Goal: Find specific page/section: Find specific page/section

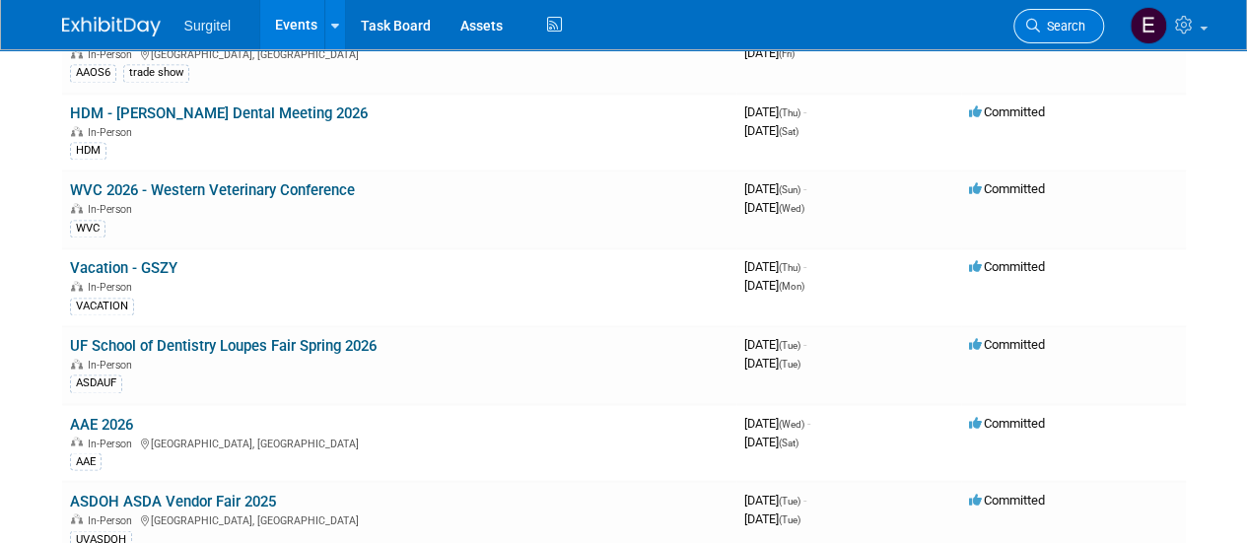
click at [1058, 33] on span "Search" at bounding box center [1062, 26] width 45 height 15
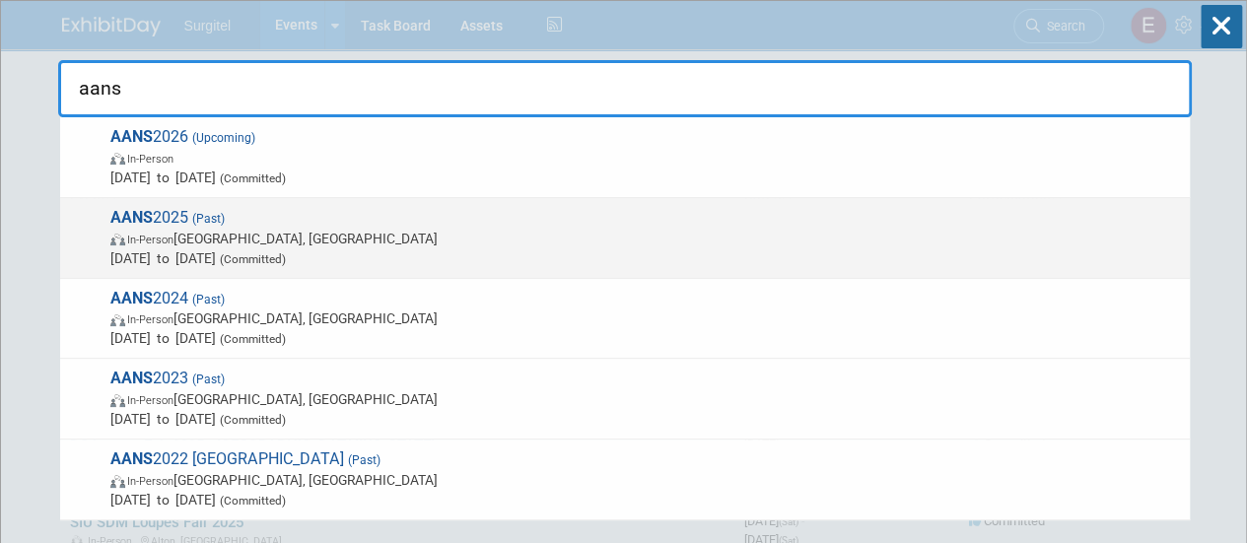
type input "aans"
click at [659, 231] on span "In-Person Boston, MA" at bounding box center [644, 239] width 1069 height 20
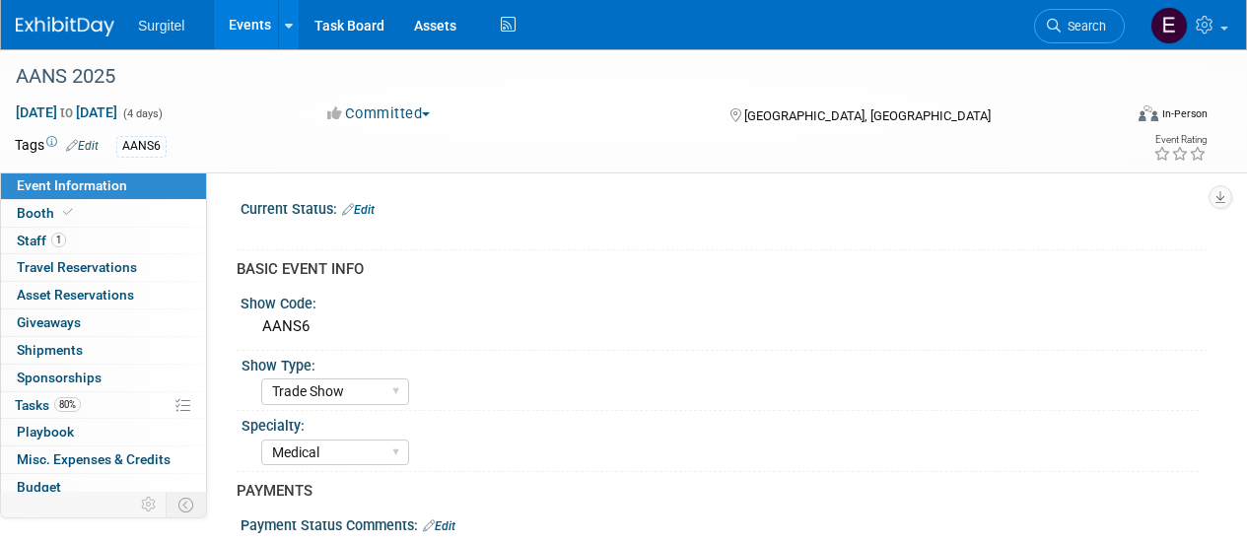
select select "Trade Show"
select select "Medical"
select select "SkyMiles - 93008"
select select "Yes"
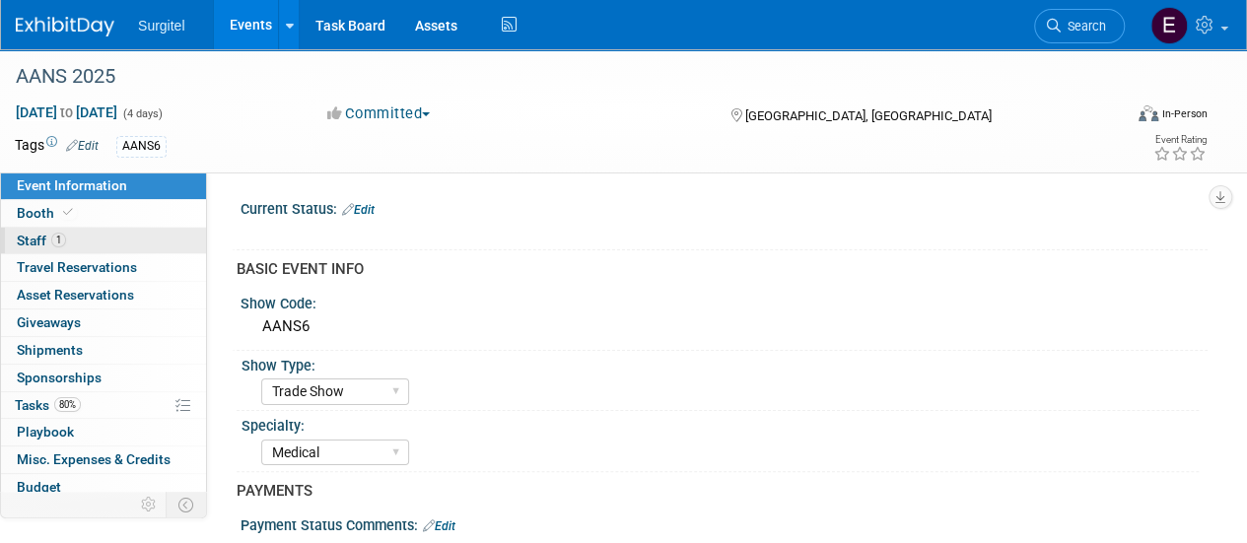
click at [93, 252] on link "1 Staff 1" at bounding box center [103, 241] width 205 height 27
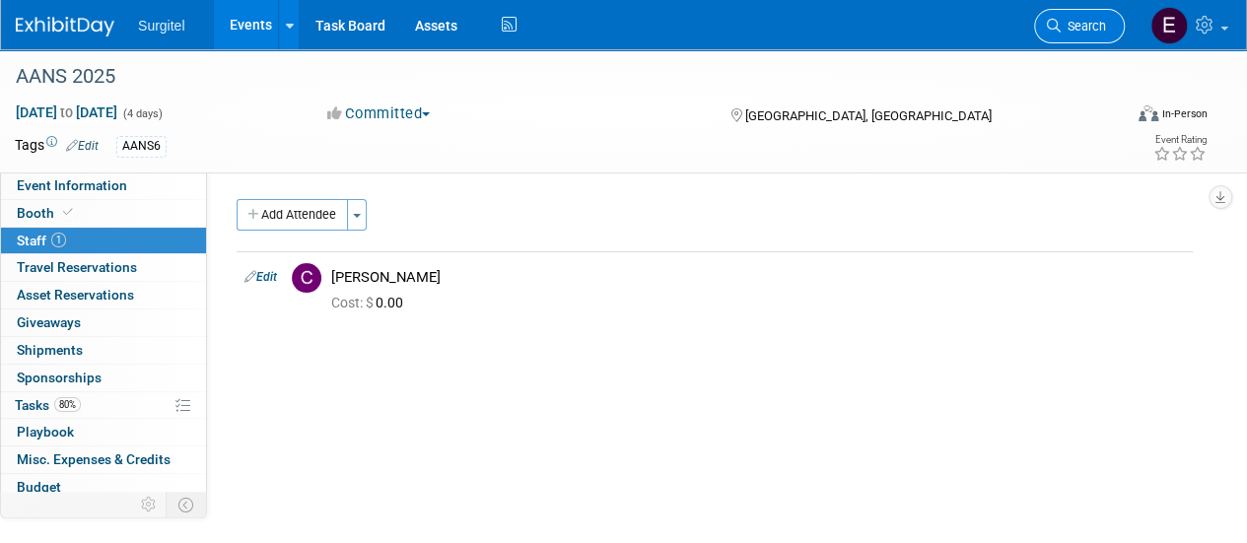
click at [1074, 33] on span "Search" at bounding box center [1083, 26] width 45 height 15
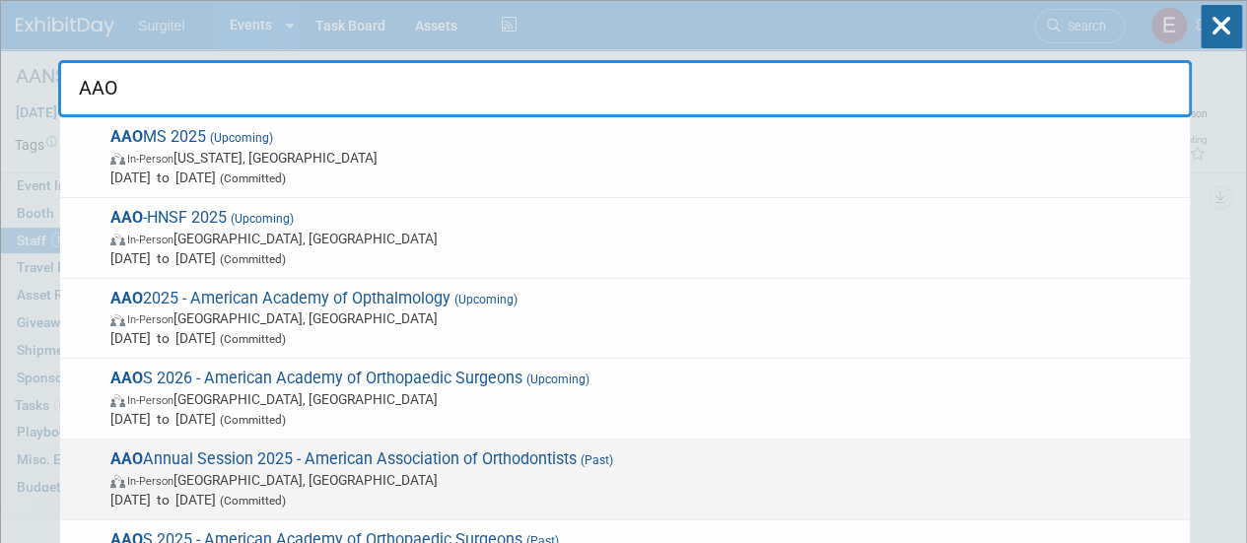
type input "AAO"
click at [493, 470] on span "In-Person Philadelphia, PA" at bounding box center [644, 480] width 1069 height 20
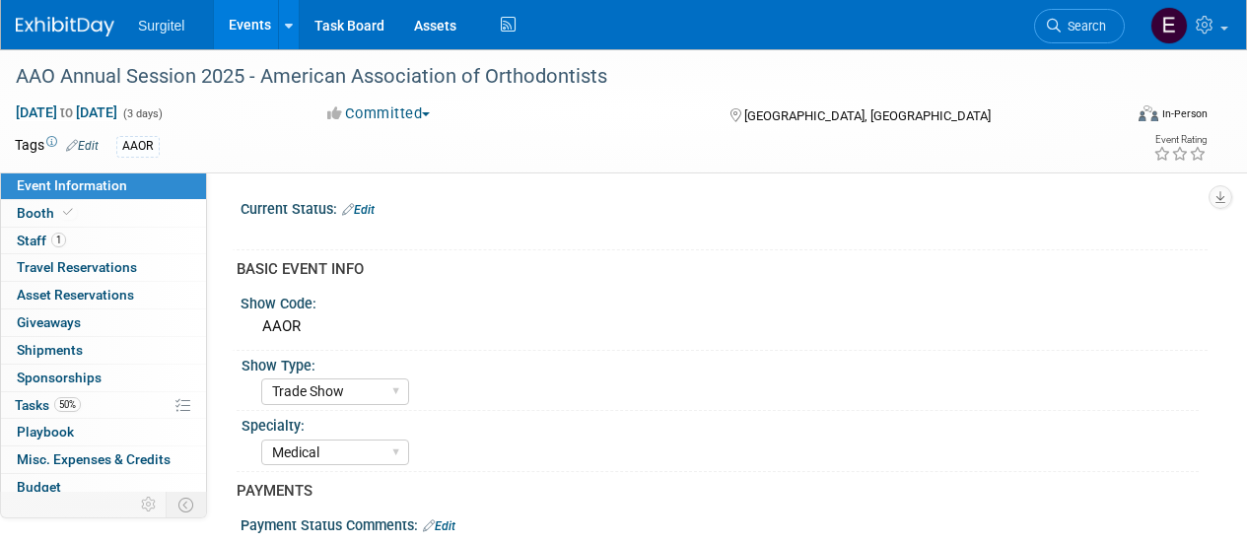
select select "Trade Show"
select select "Medical"
select select "SkyMiles - 93008"
select select "Yes"
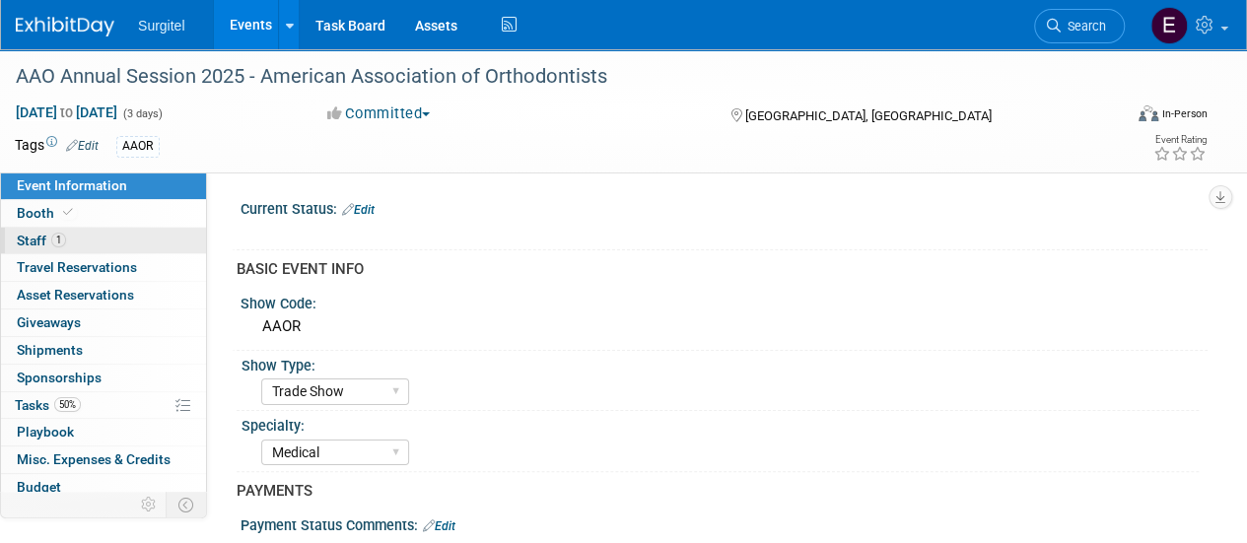
click at [145, 235] on link "1 Staff 1" at bounding box center [103, 241] width 205 height 27
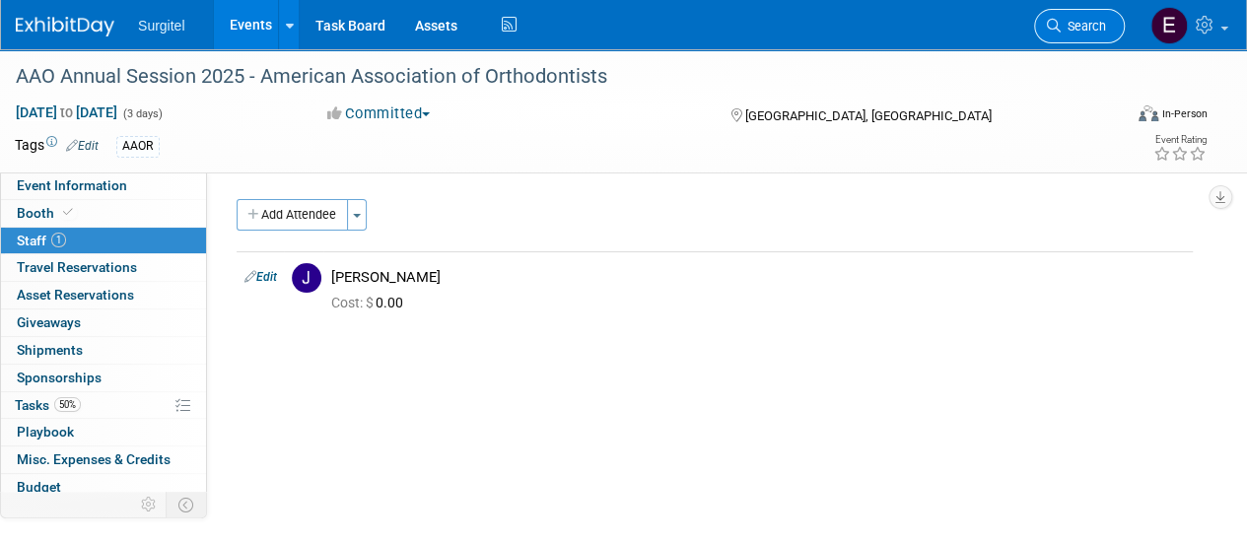
click at [1071, 32] on span "Search" at bounding box center [1083, 26] width 45 height 15
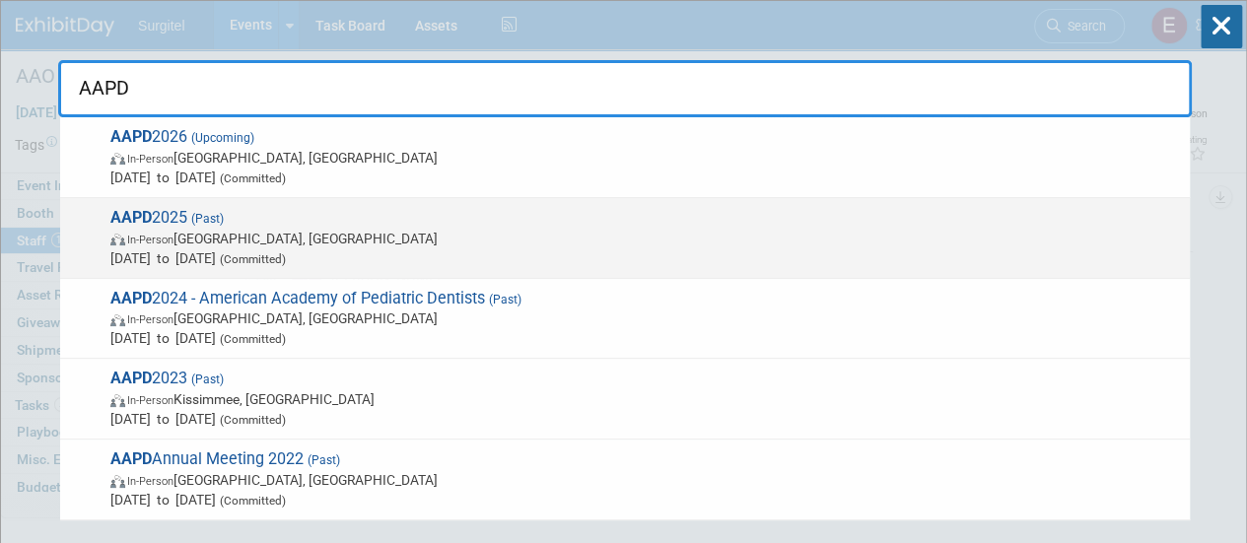
type input "AAPD"
click at [630, 256] on span "May 22, 2025 to May 25, 2025 (Committed)" at bounding box center [644, 258] width 1069 height 20
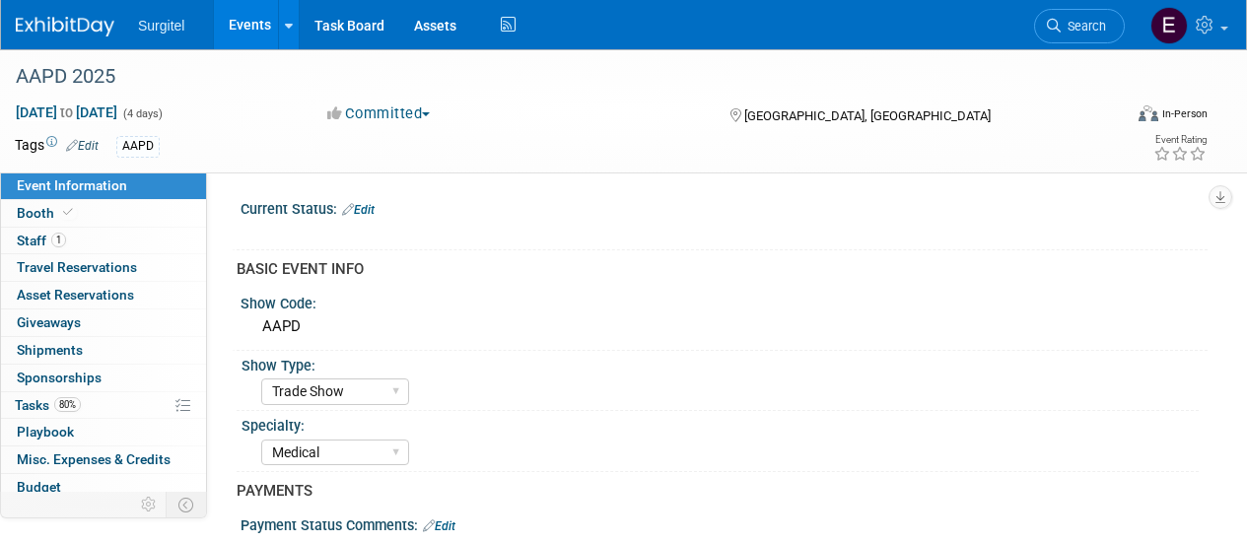
select select "Trade Show"
select select "Medical"
select select "Rewards - 12003"
select select "Yes"
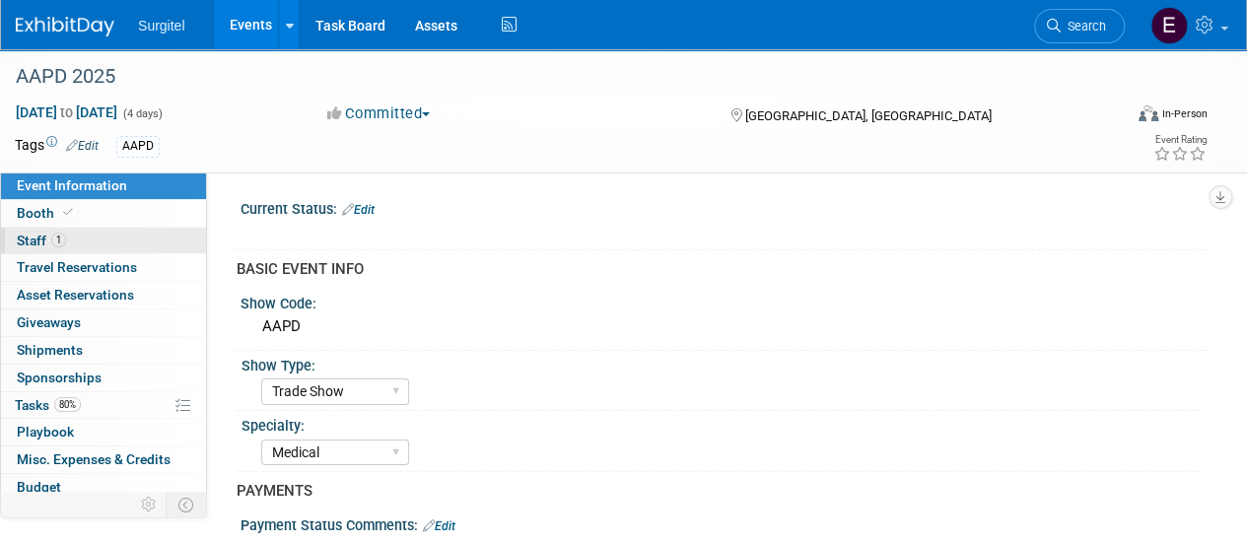
click at [34, 244] on span "Staff 1" at bounding box center [41, 241] width 49 height 16
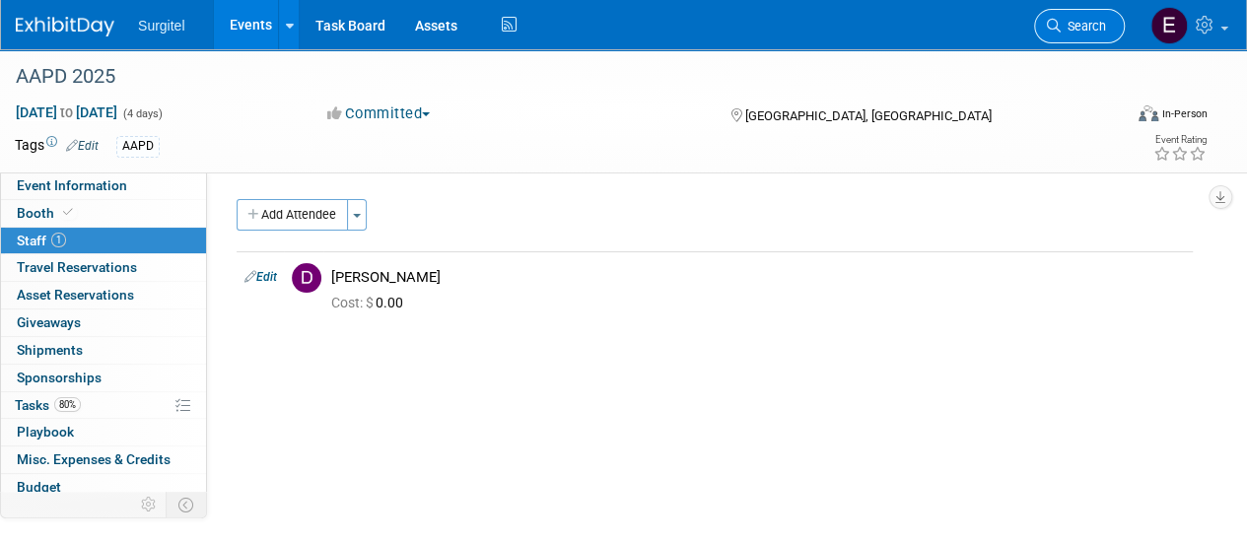
click at [1071, 29] on span "Search" at bounding box center [1083, 26] width 45 height 15
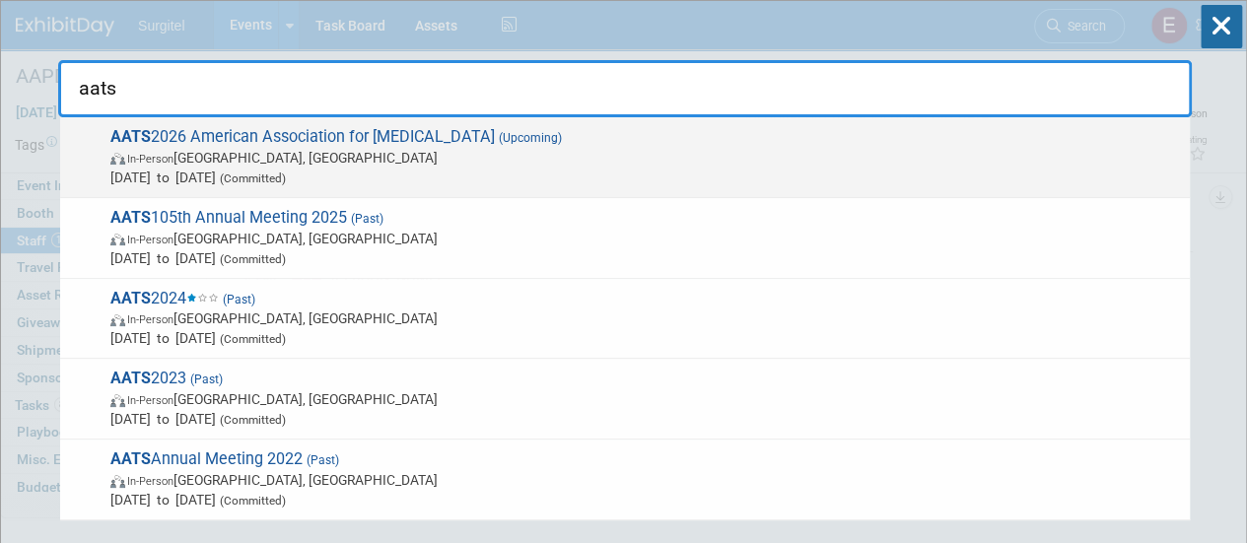
type input "aats"
click at [1030, 178] on span "May 2, 2026 to May 5, 2026 (Committed)" at bounding box center [644, 178] width 1069 height 20
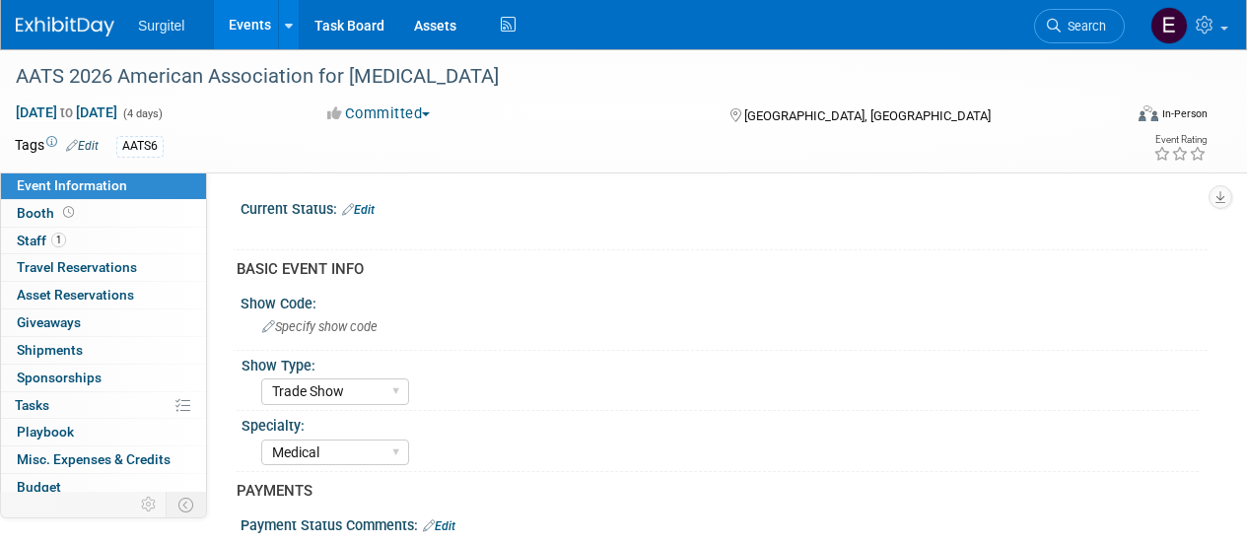
select select "Trade Show"
select select "Medical"
select select "Rewards - 12003"
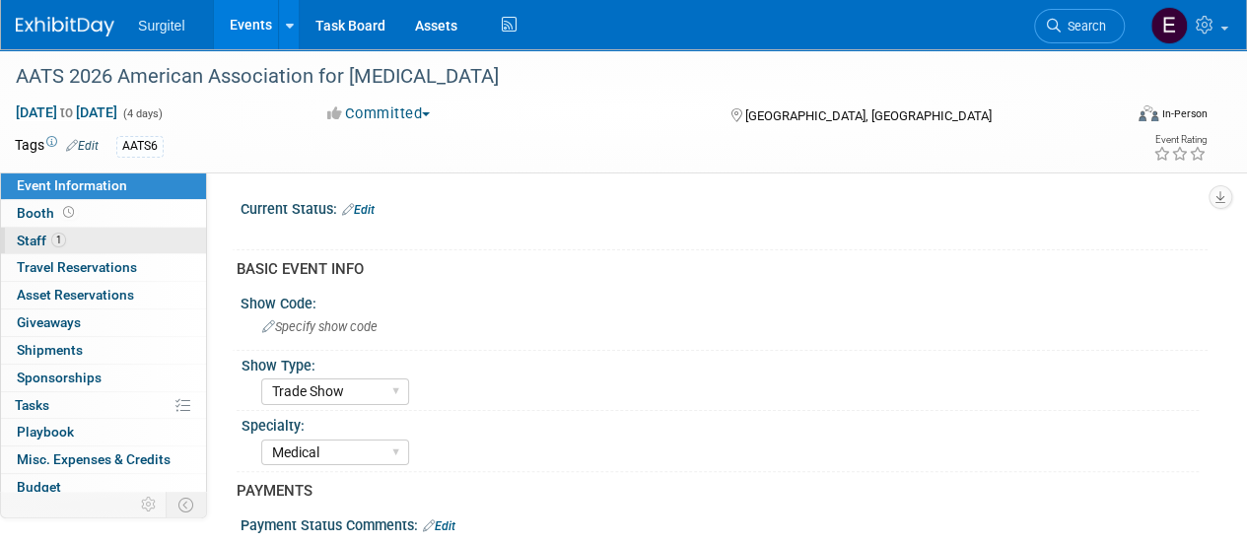
click at [45, 235] on span "Staff 1" at bounding box center [41, 241] width 49 height 16
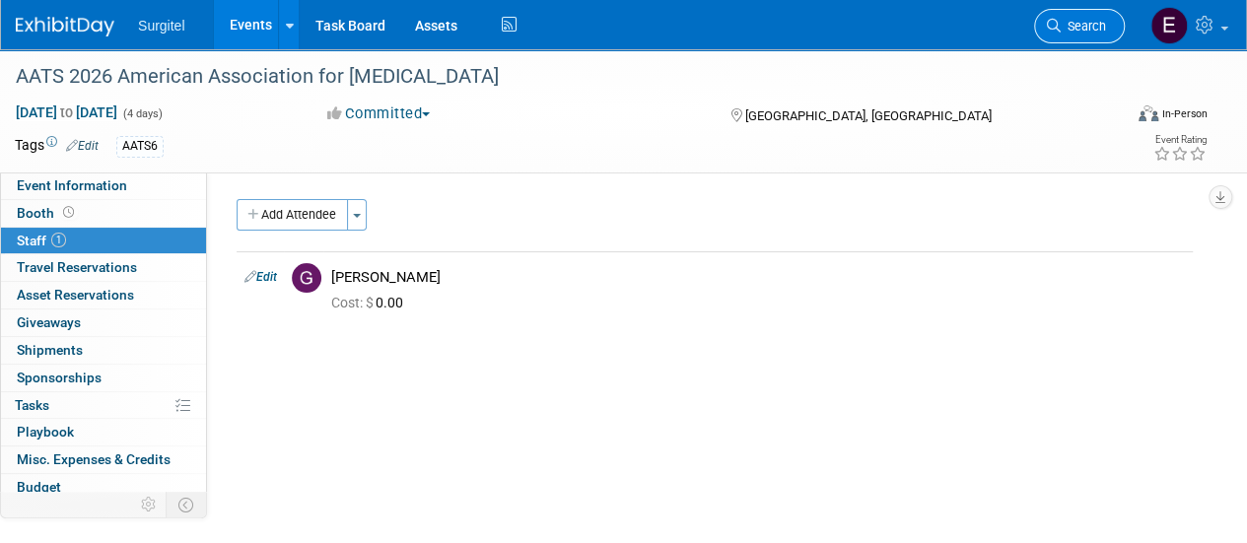
click at [1079, 23] on span "Search" at bounding box center [1083, 26] width 45 height 15
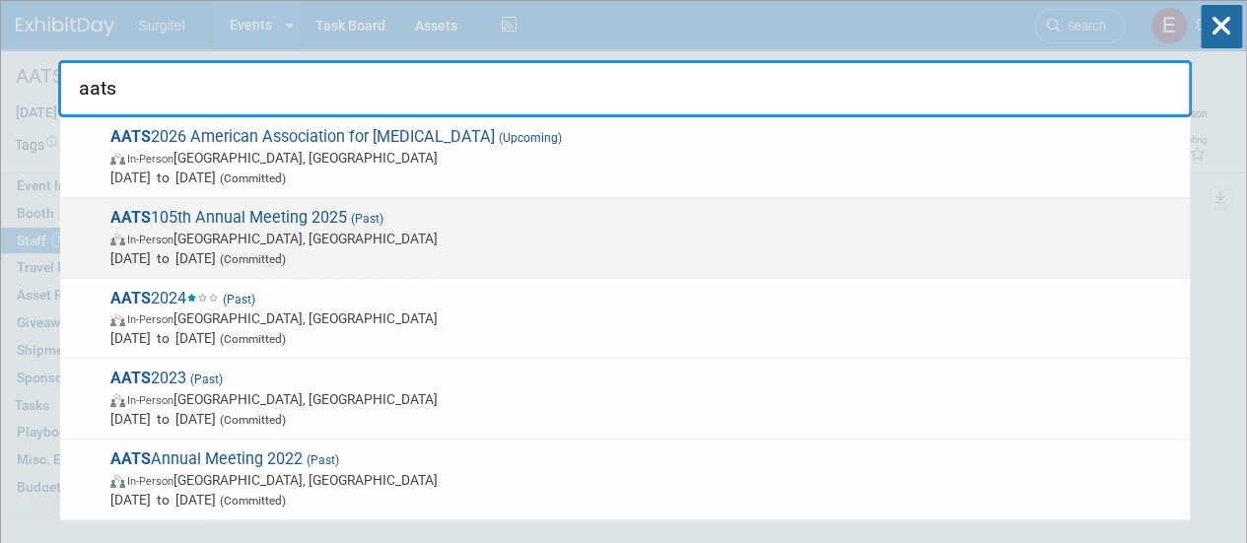
type input "aats"
click at [844, 236] on span "In-Person Seattle, WA" at bounding box center [644, 239] width 1069 height 20
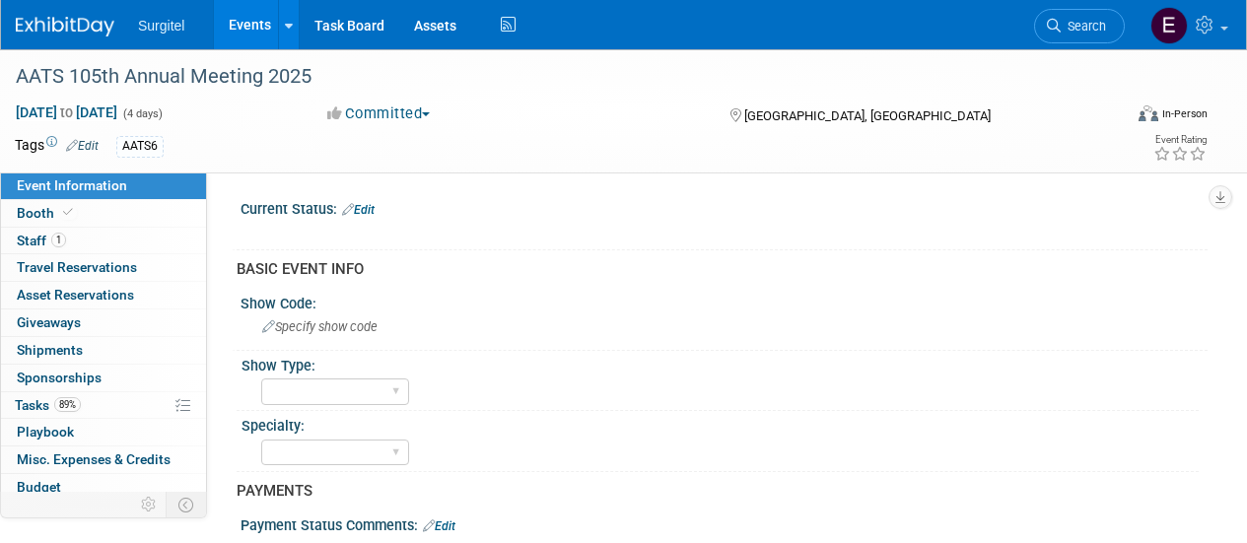
select select "Rewards - 12003"
select select "No"
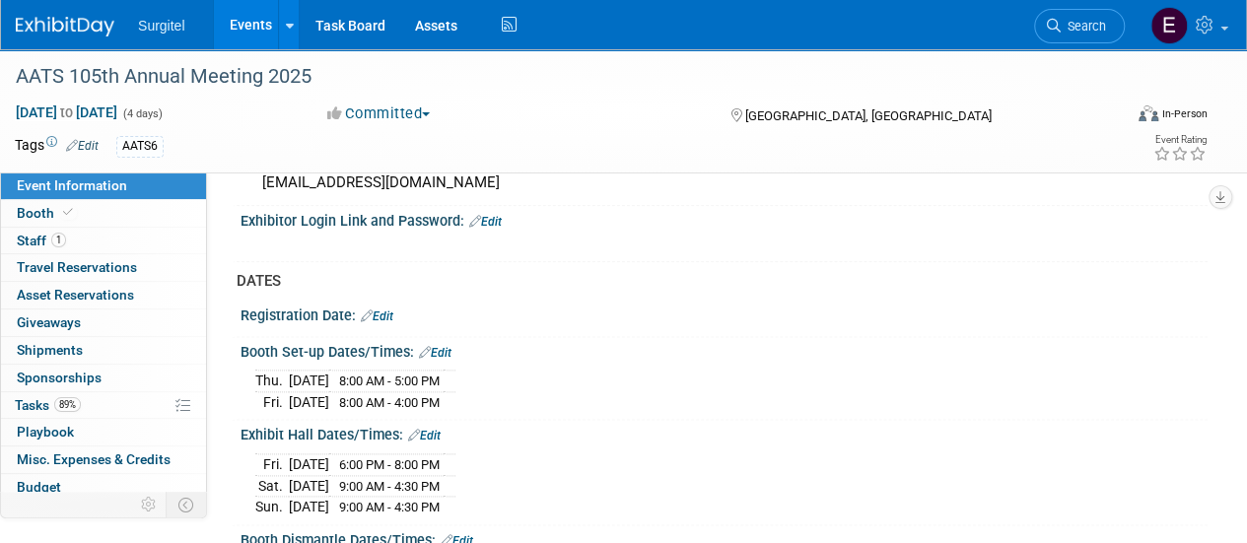
scroll to position [1108, 0]
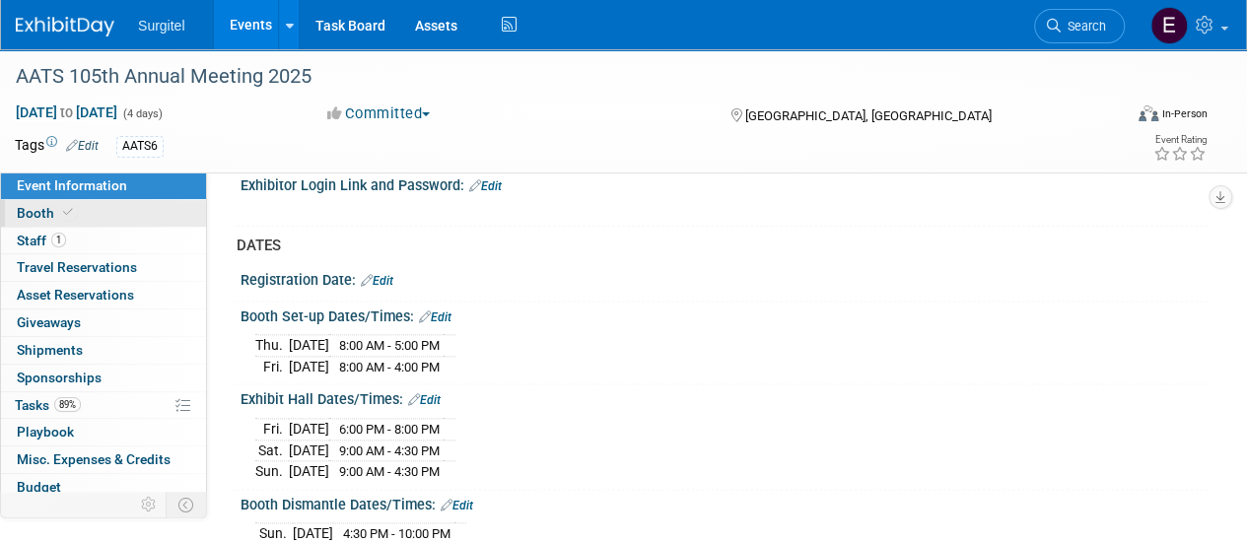
click at [68, 205] on span at bounding box center [68, 212] width 18 height 15
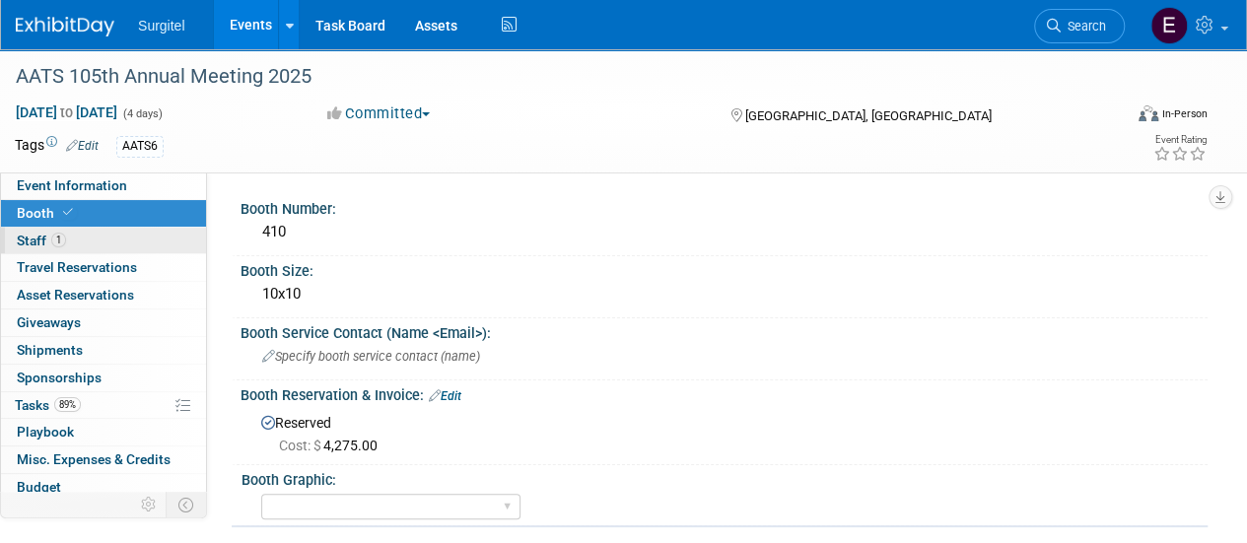
click at [59, 234] on span "1" at bounding box center [58, 240] width 15 height 15
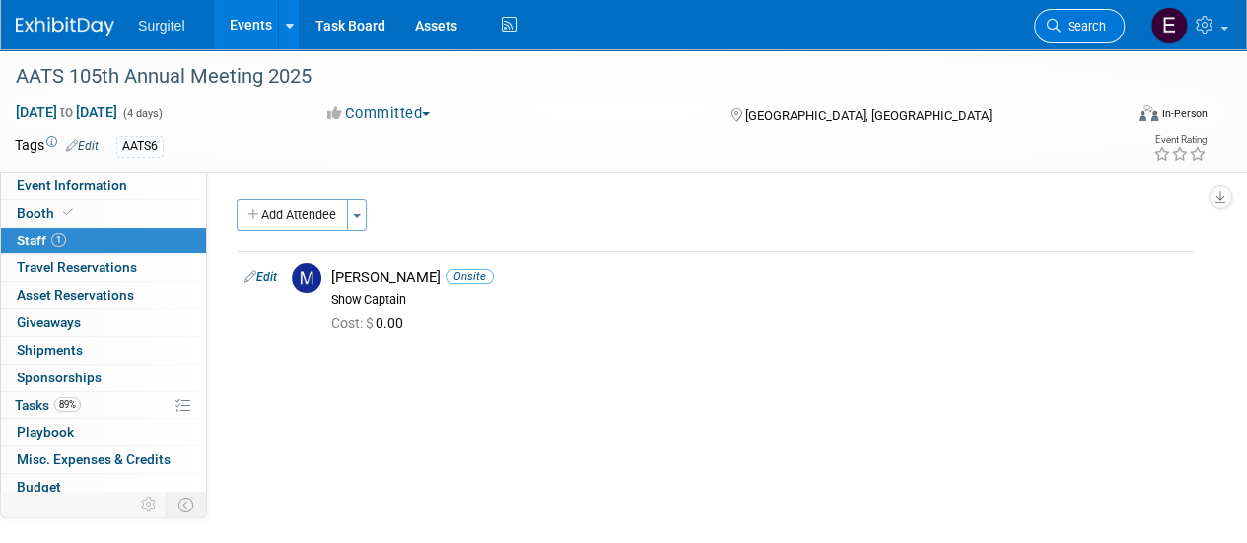
click at [1108, 16] on link "Search" at bounding box center [1079, 26] width 91 height 34
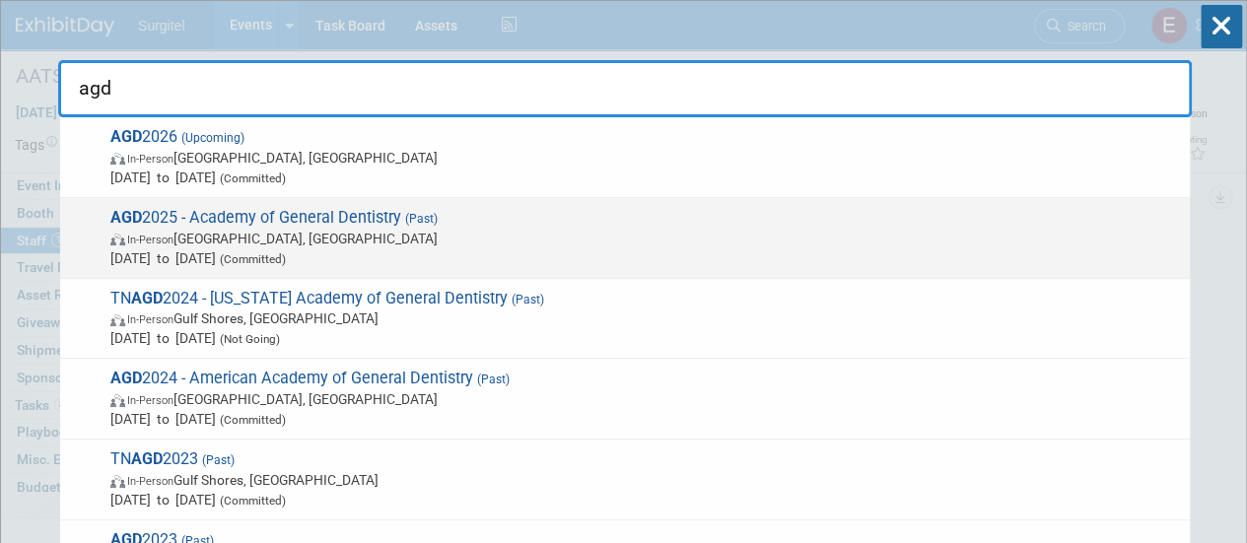
type input "agd"
click at [789, 234] on span "In-Person Montréal, Canada" at bounding box center [644, 239] width 1069 height 20
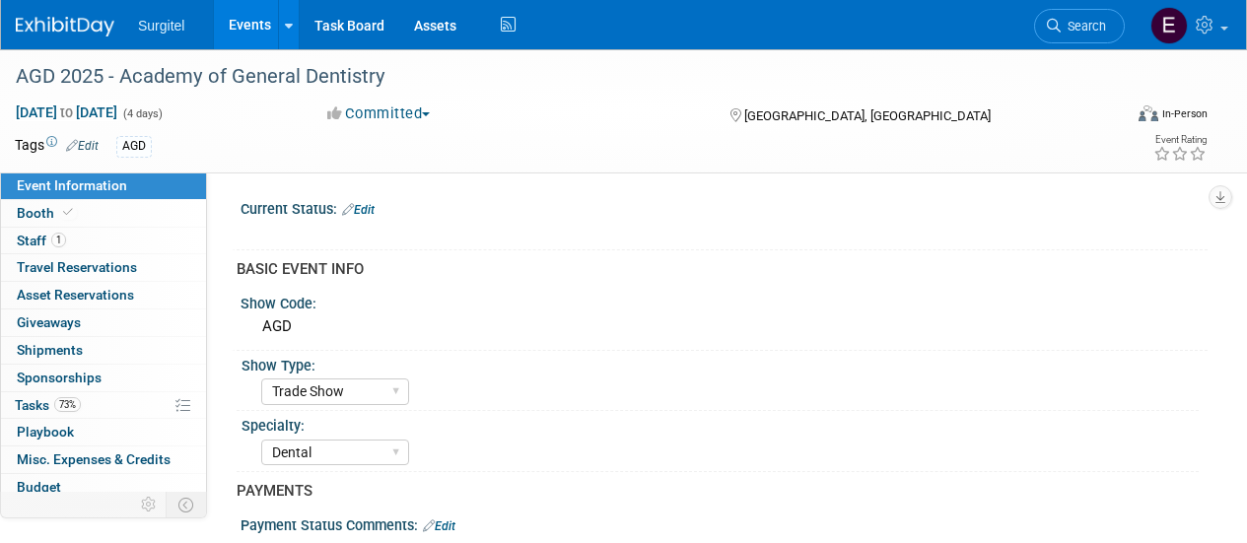
select select "Trade Show"
select select "Dental"
select select "Rewards - 12003"
select select "No"
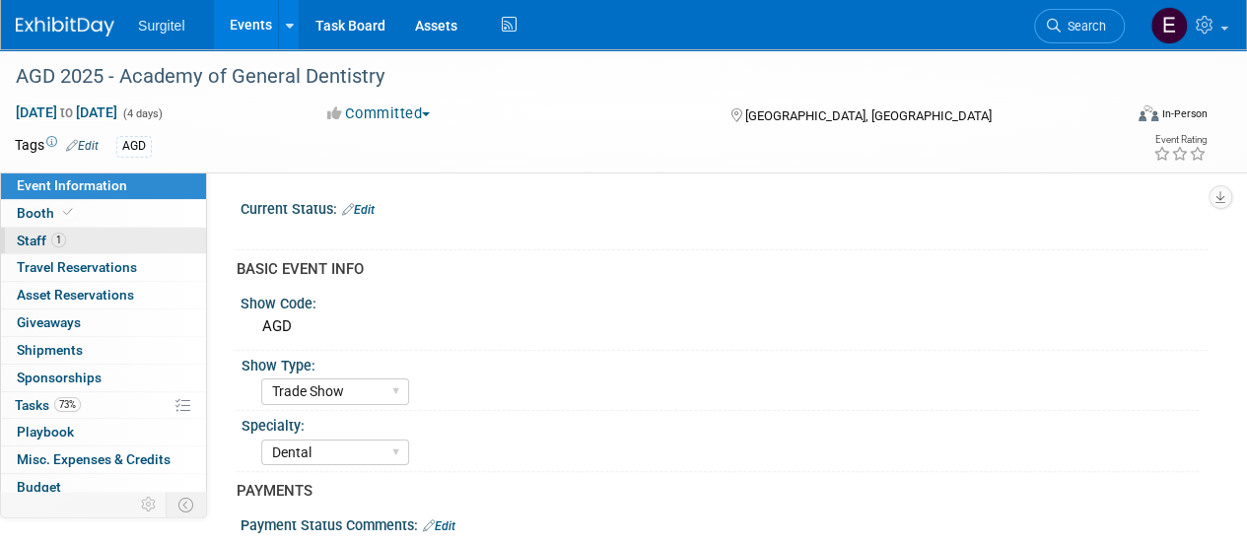
click at [101, 245] on link "1 Staff 1" at bounding box center [103, 241] width 205 height 27
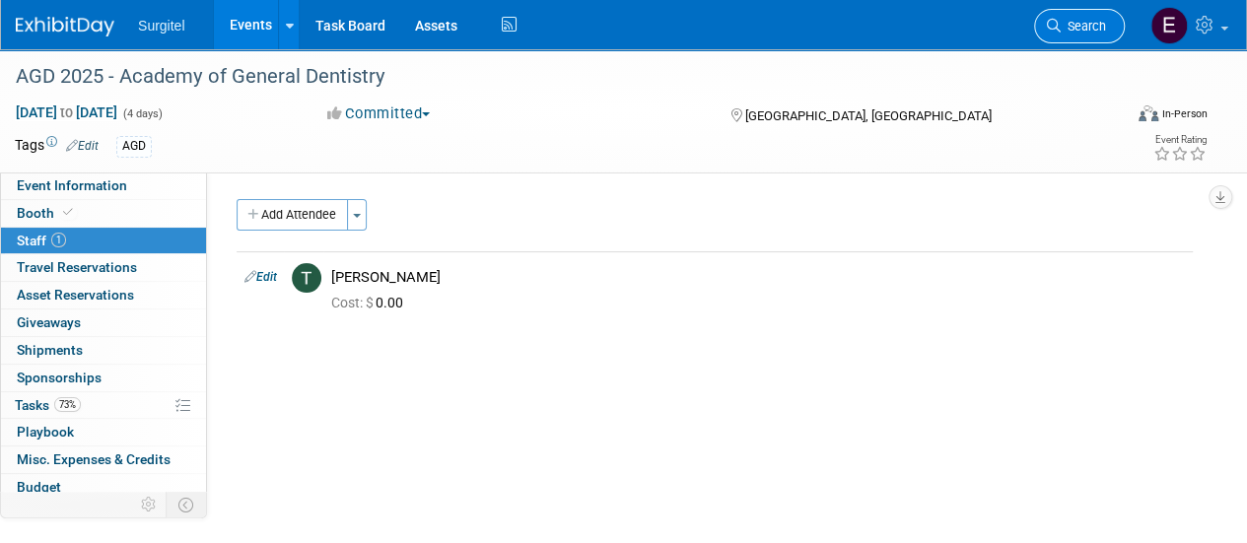
click at [1102, 14] on link "Search" at bounding box center [1079, 26] width 91 height 34
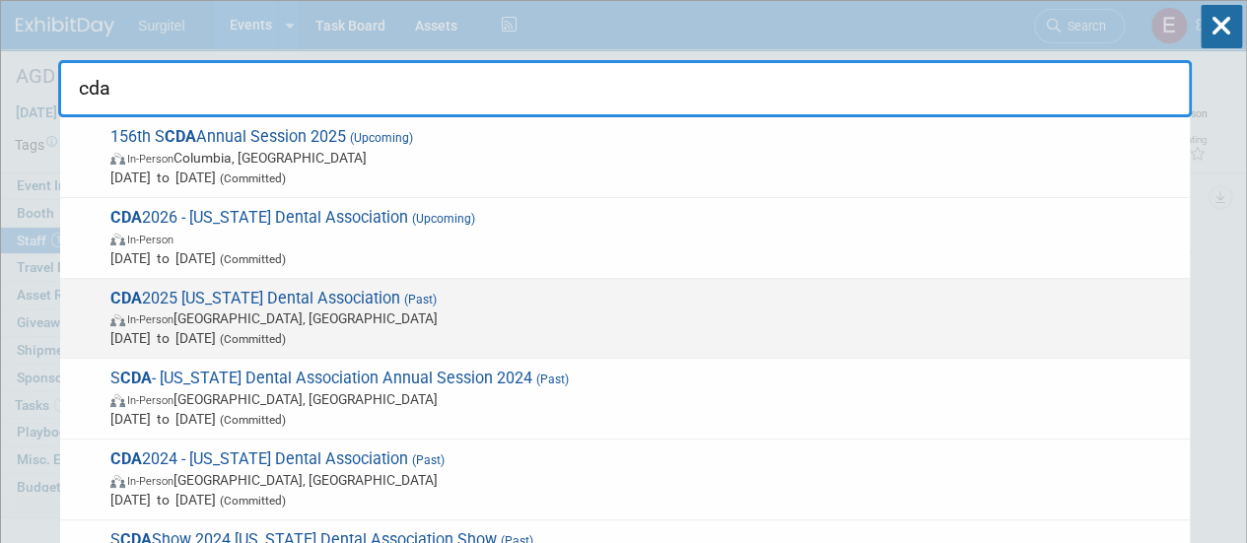
type input "cda"
click at [651, 336] on span "May 15, 2025 to May 17, 2025 (Committed)" at bounding box center [644, 338] width 1069 height 20
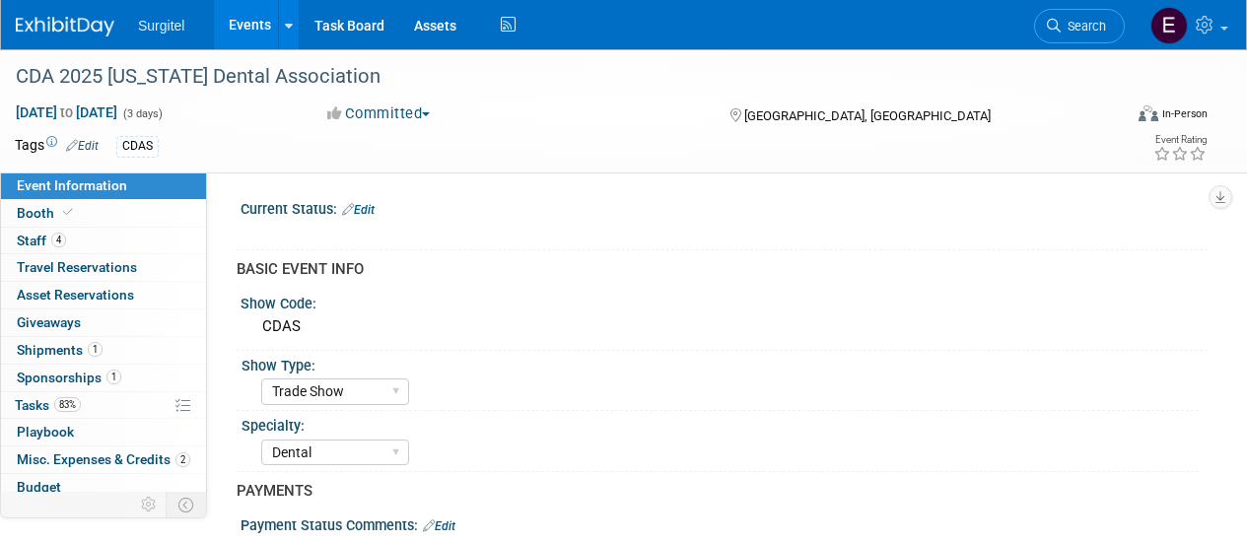
select select "Trade Show"
select select "Dental"
select select "SkyMiles - 93008"
select select "No"
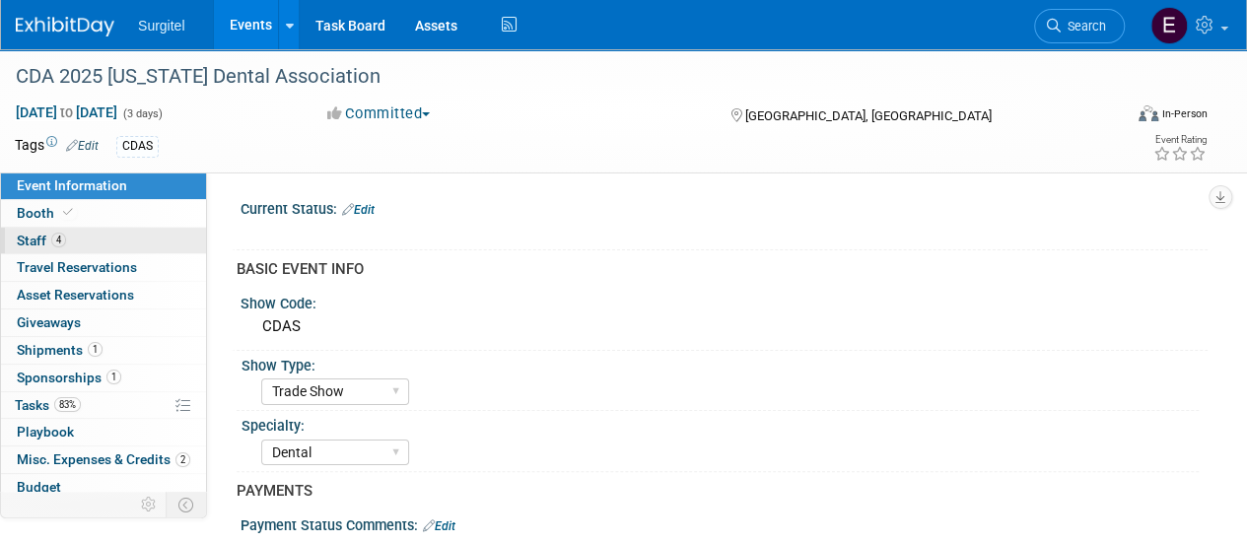
click at [126, 238] on link "4 Staff 4" at bounding box center [103, 241] width 205 height 27
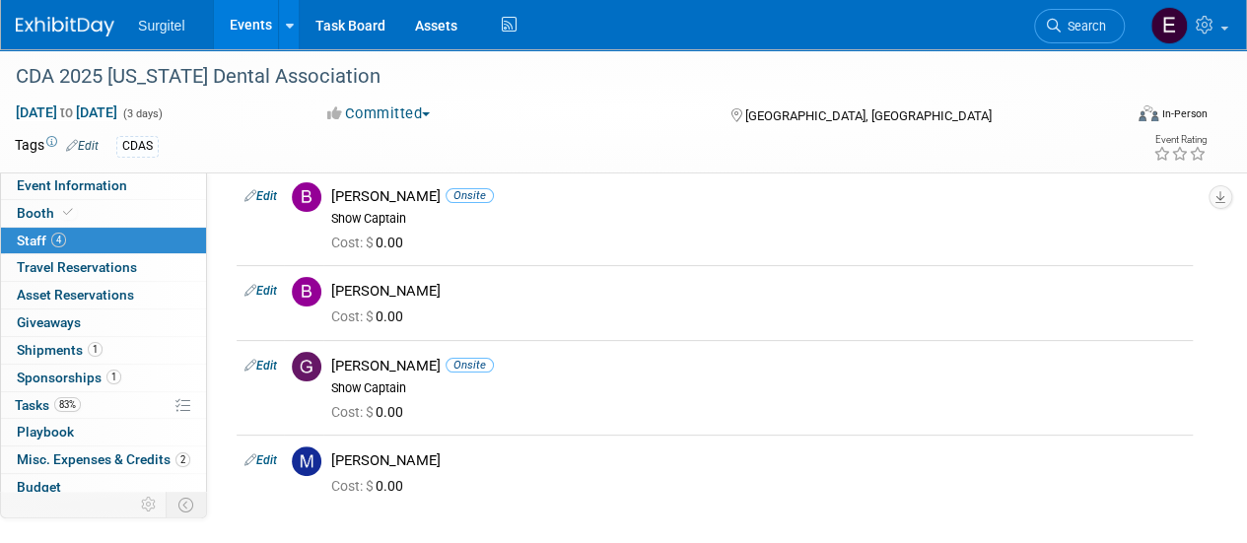
scroll to position [76, 0]
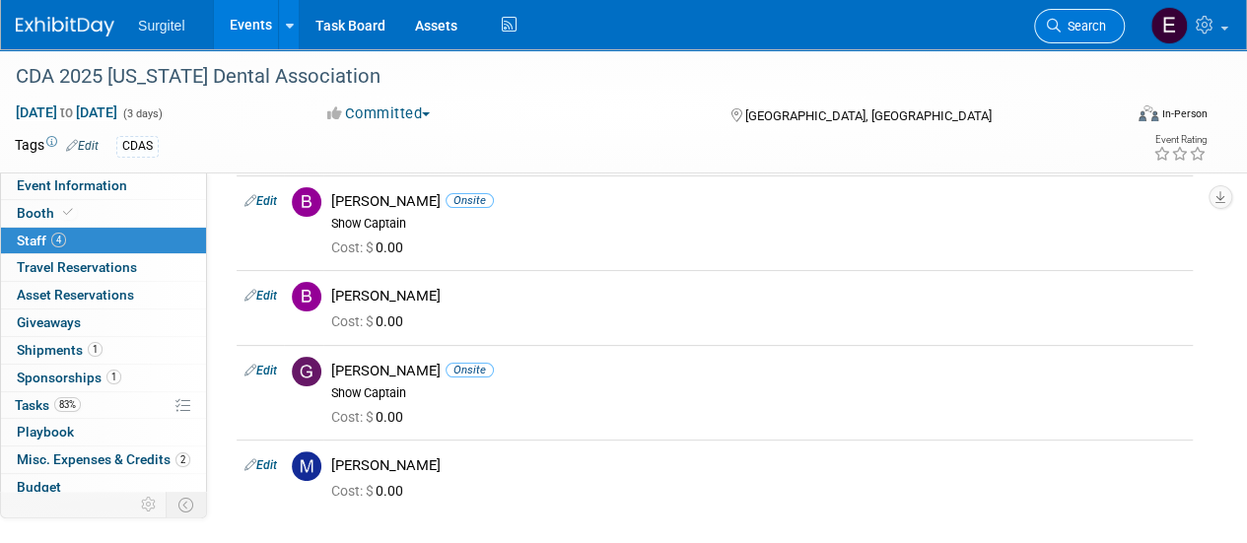
click at [1071, 33] on span "Search" at bounding box center [1083, 26] width 45 height 15
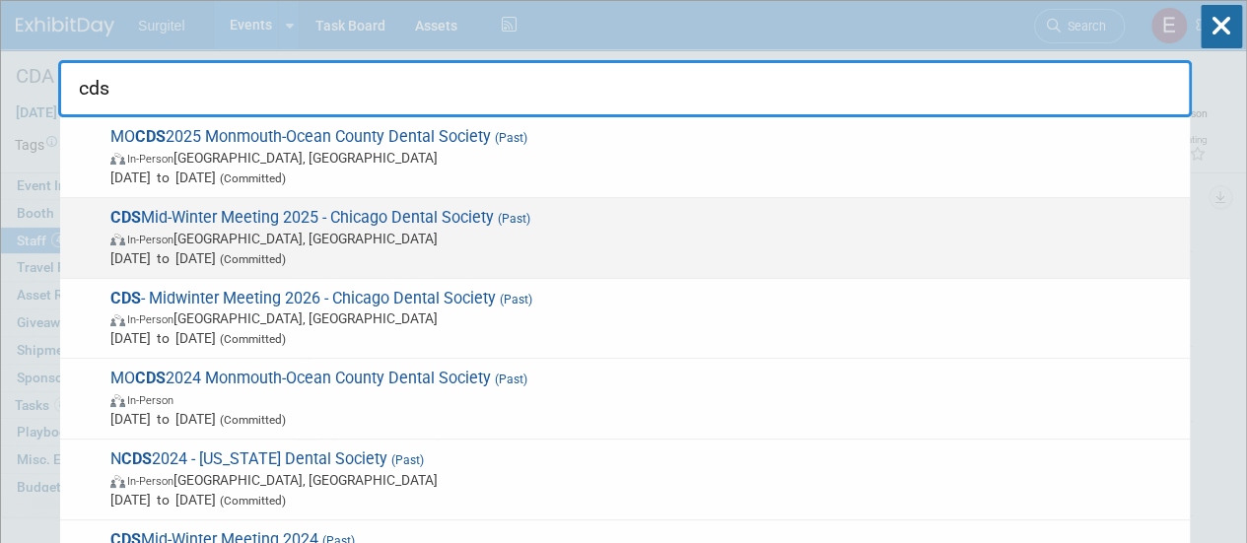
type input "cds"
click at [743, 223] on span "CDS Mid-Winter Meeting 2025 - Chicago Dental Society (Past) In-Person Chicago, …" at bounding box center [641, 238] width 1075 height 60
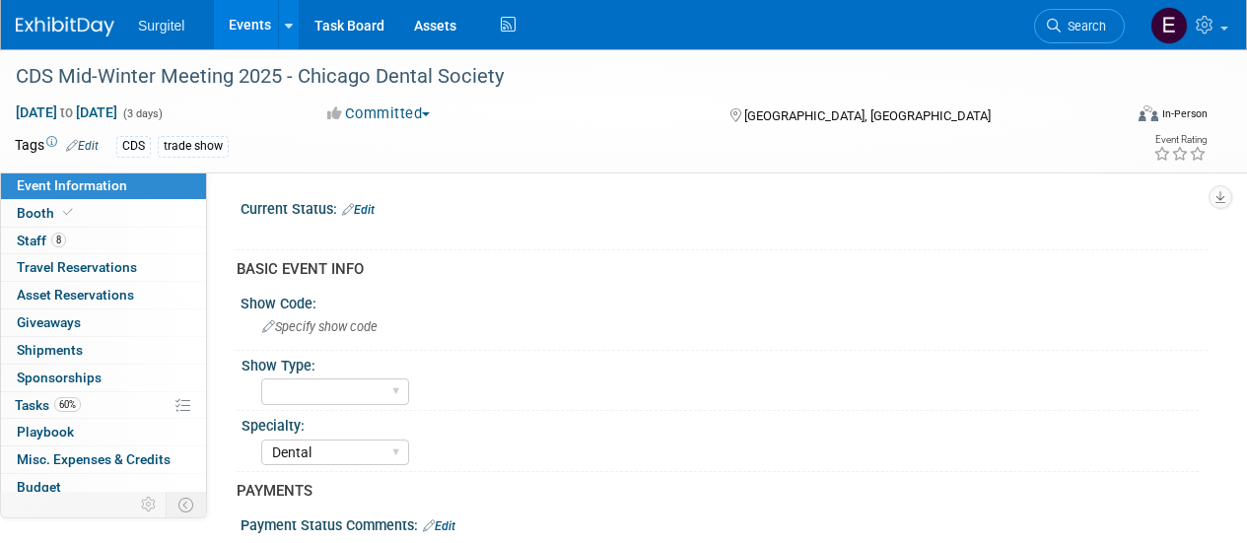
select select "Dental"
select select "Rewards - 12003"
select select "Yes"
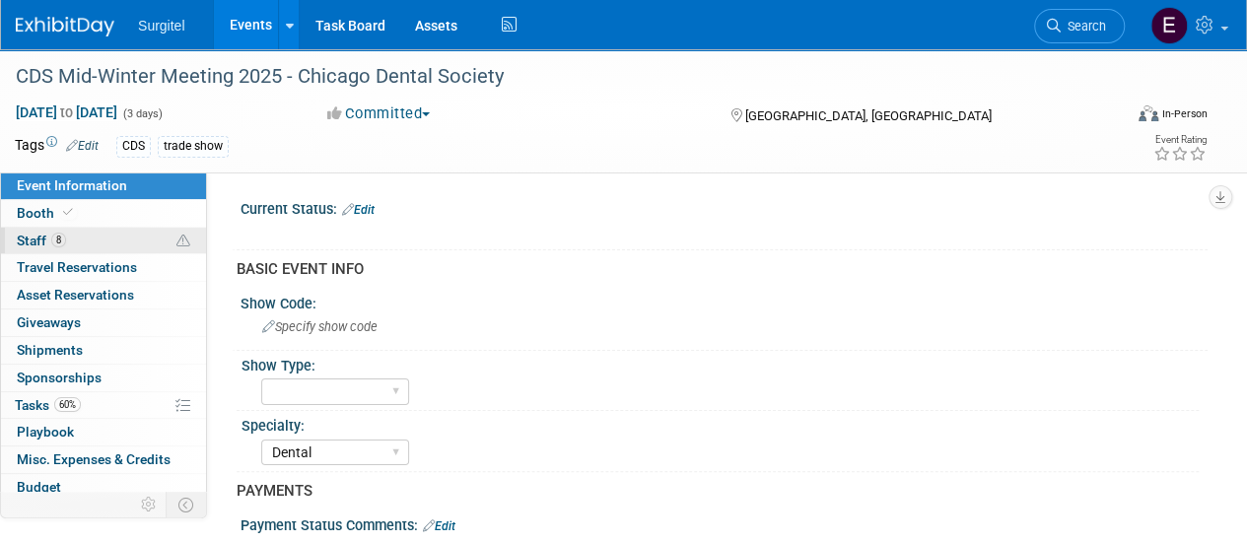
click at [70, 234] on link "8 Staff 8" at bounding box center [103, 241] width 205 height 27
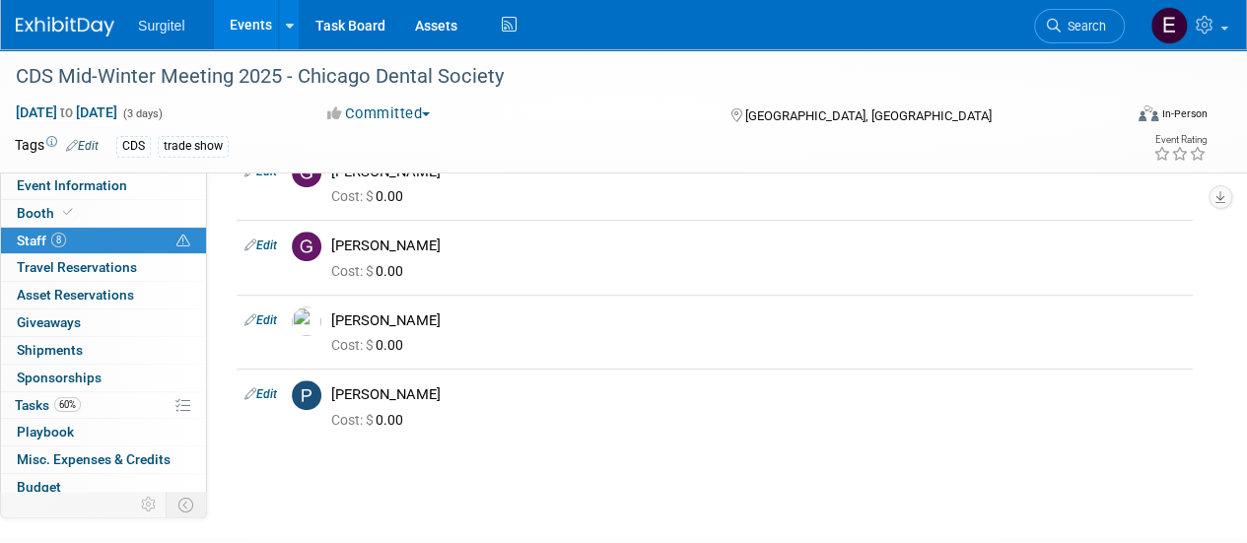
scroll to position [432, 0]
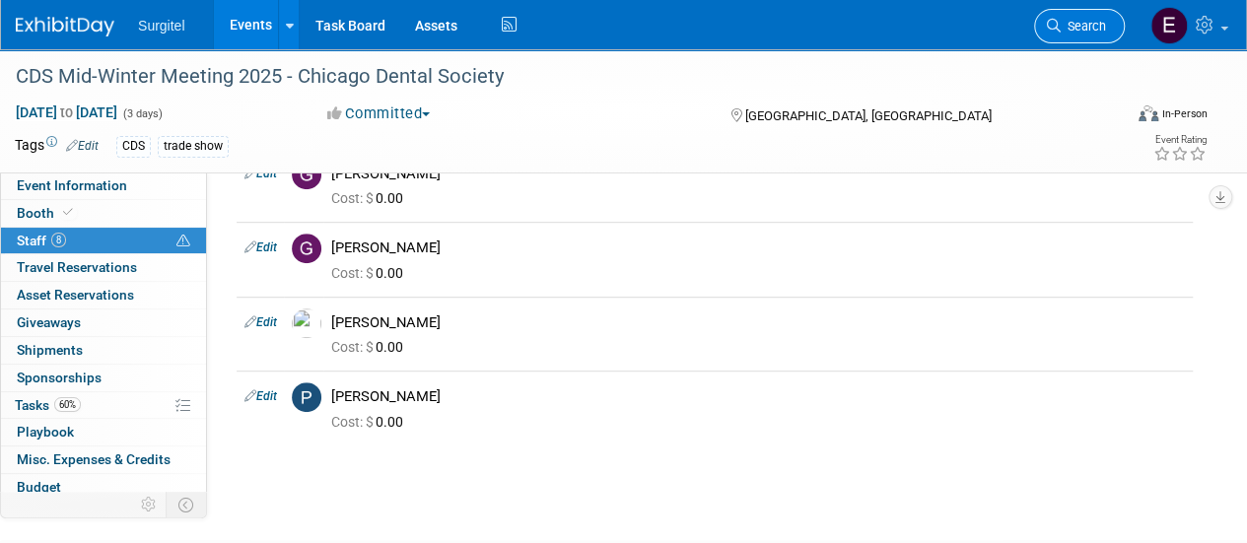
click at [1081, 30] on span "Search" at bounding box center [1083, 26] width 45 height 15
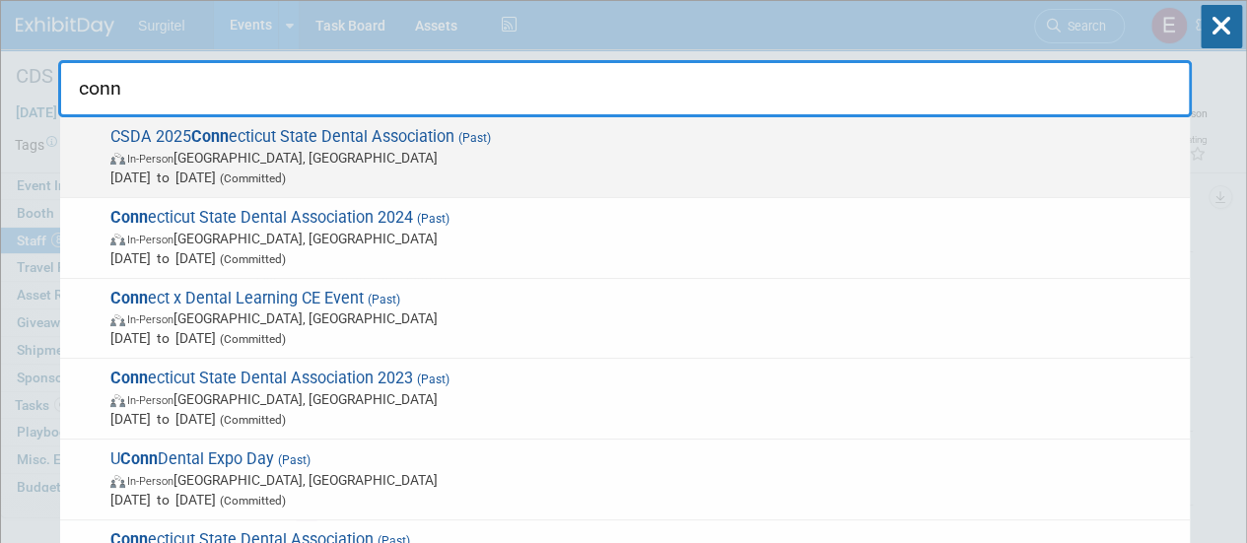
type input "conn"
click at [680, 163] on span "In-Person [GEOGRAPHIC_DATA], [GEOGRAPHIC_DATA]" at bounding box center [644, 158] width 1069 height 20
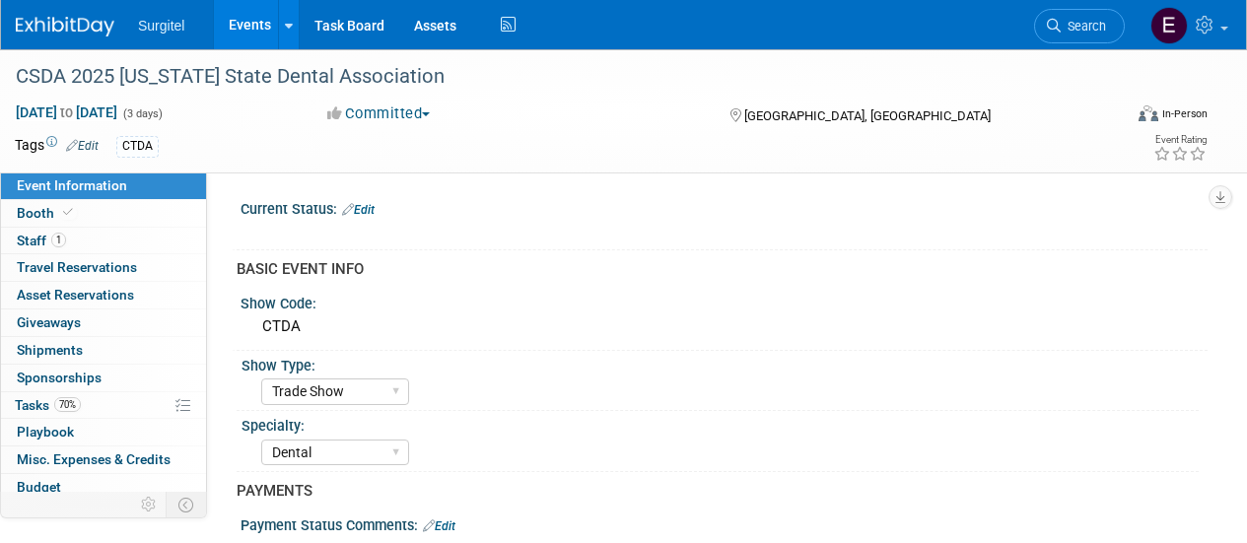
select select "Trade Show"
select select "Dental"
select select "Yes"
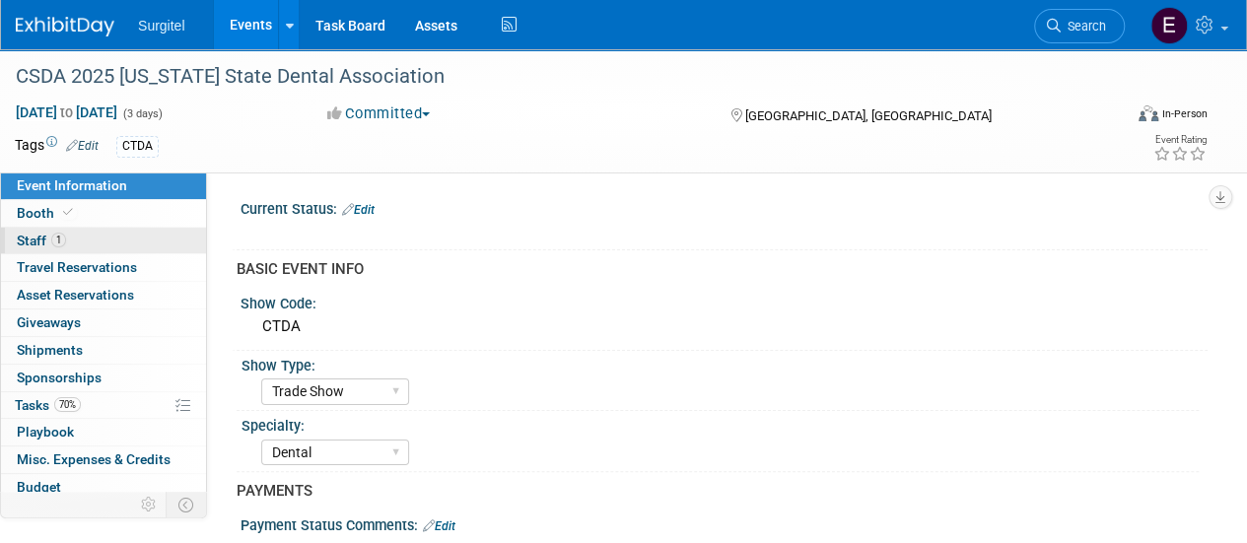
click at [106, 236] on link "1 Staff 1" at bounding box center [103, 241] width 205 height 27
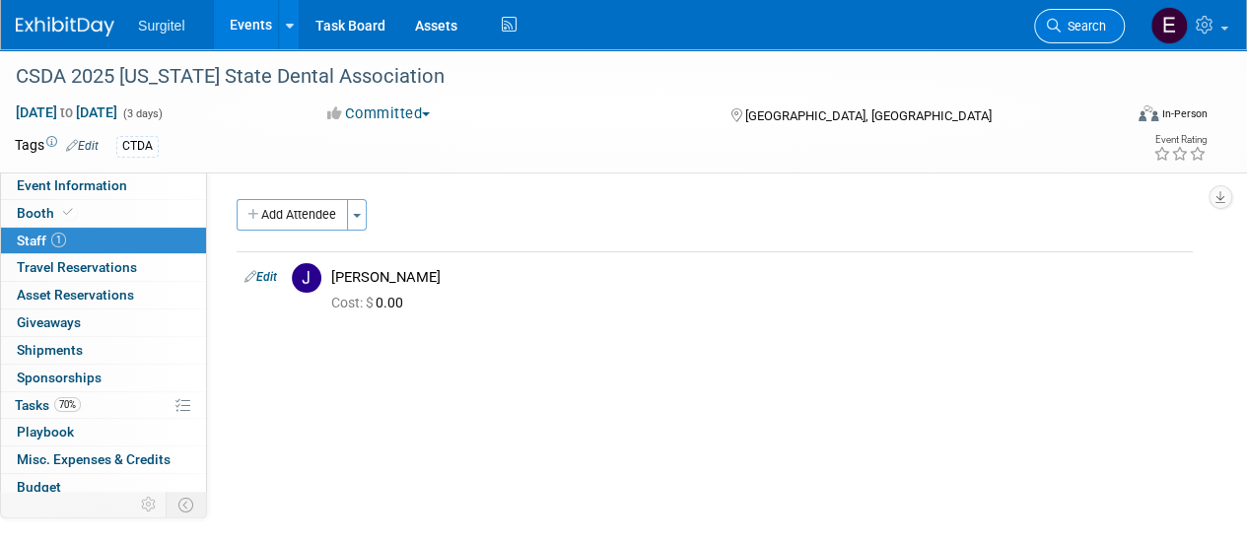
click at [1057, 29] on icon at bounding box center [1054, 26] width 14 height 14
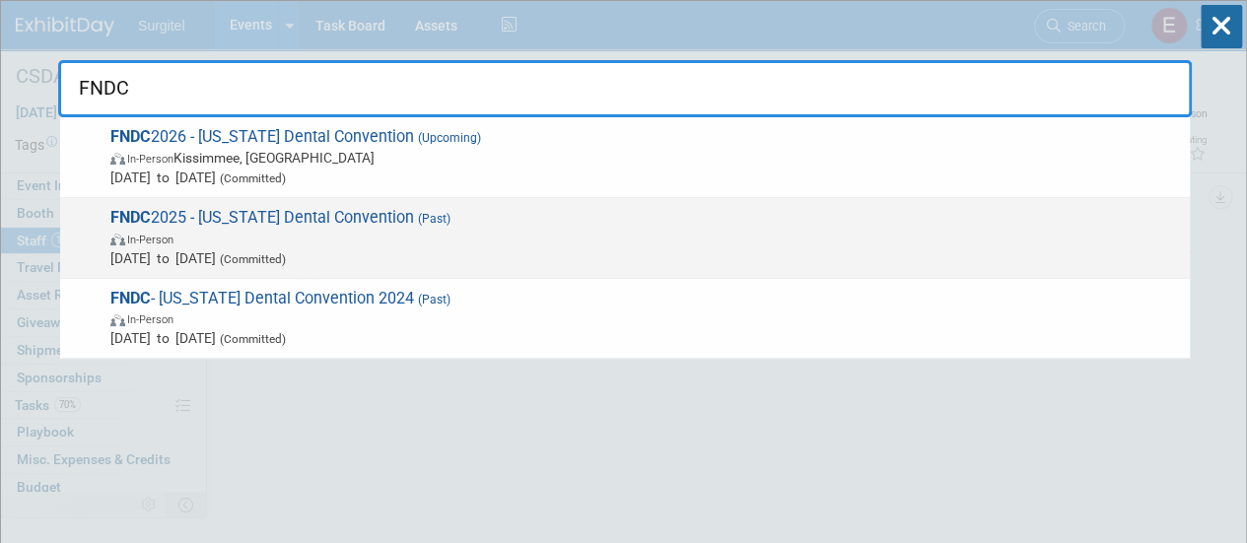
type input "FNDC"
click at [826, 253] on span "[DATE] to [DATE] (Committed)" at bounding box center [644, 258] width 1069 height 20
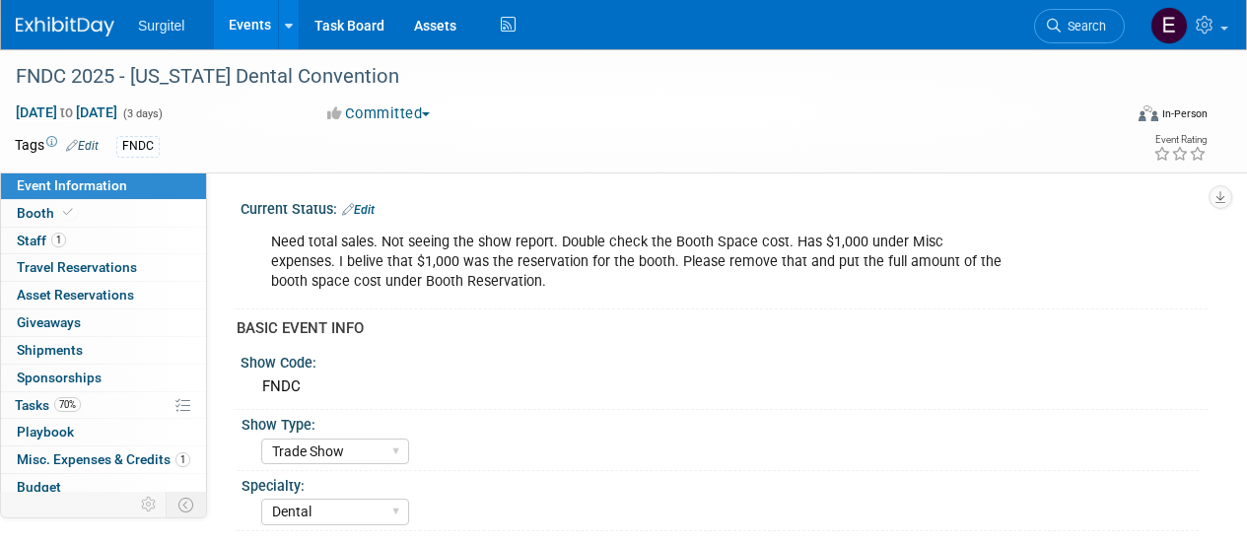
select select "Trade Show"
select select "Dental"
select select "SkyMiles - 93008"
select select "No"
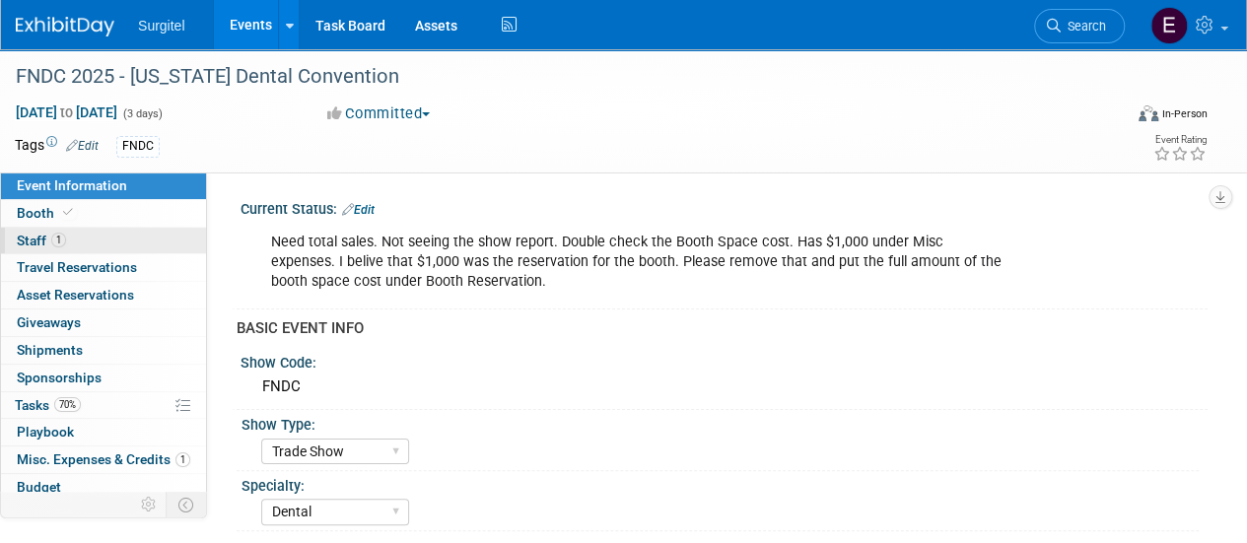
click at [75, 242] on link "1 Staff 1" at bounding box center [103, 241] width 205 height 27
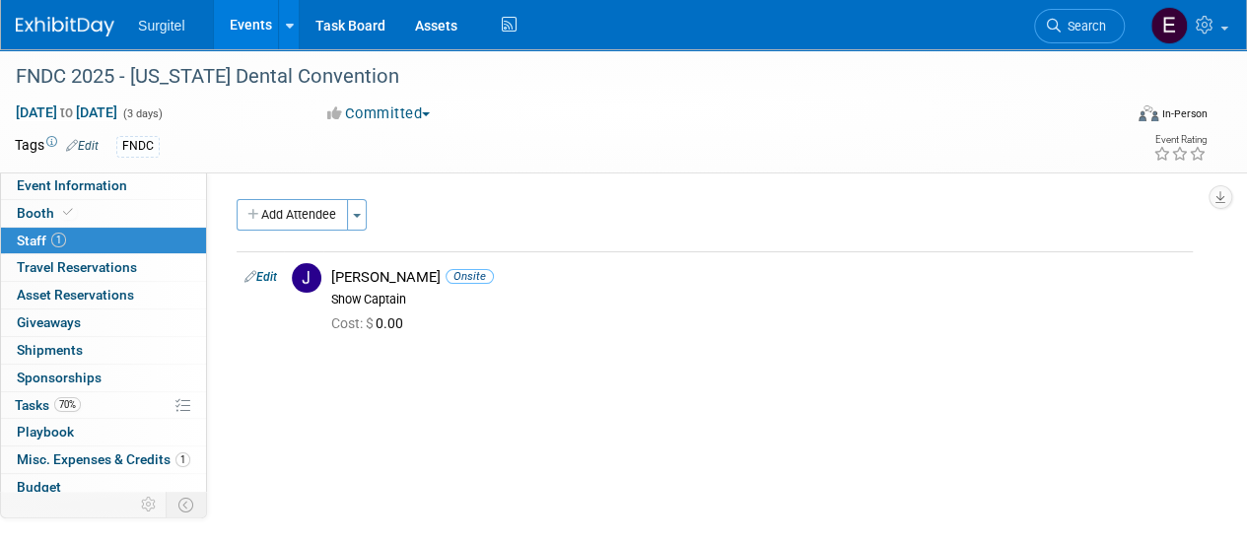
drag, startPoint x: 247, startPoint y: 17, endPoint x: 228, endPoint y: 29, distance: 23.0
click at [228, 29] on link "Events" at bounding box center [250, 24] width 72 height 49
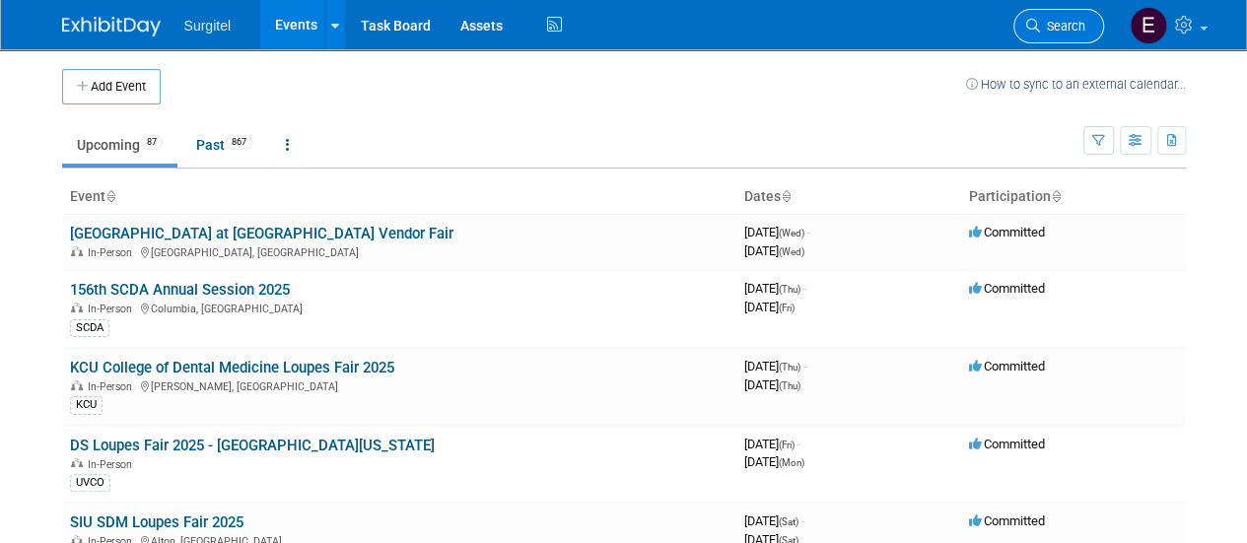
click at [1042, 19] on span "Search" at bounding box center [1062, 26] width 45 height 15
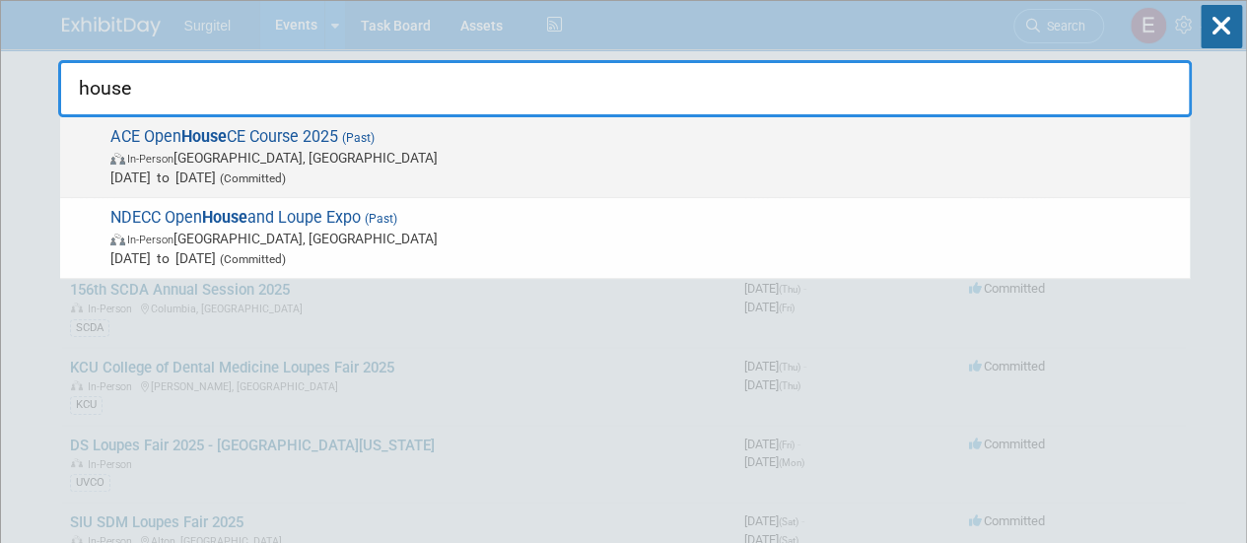
type input "house"
click at [451, 184] on span "Jul 13, 2025 to Jul 13, 2025 (Committed)" at bounding box center [644, 178] width 1069 height 20
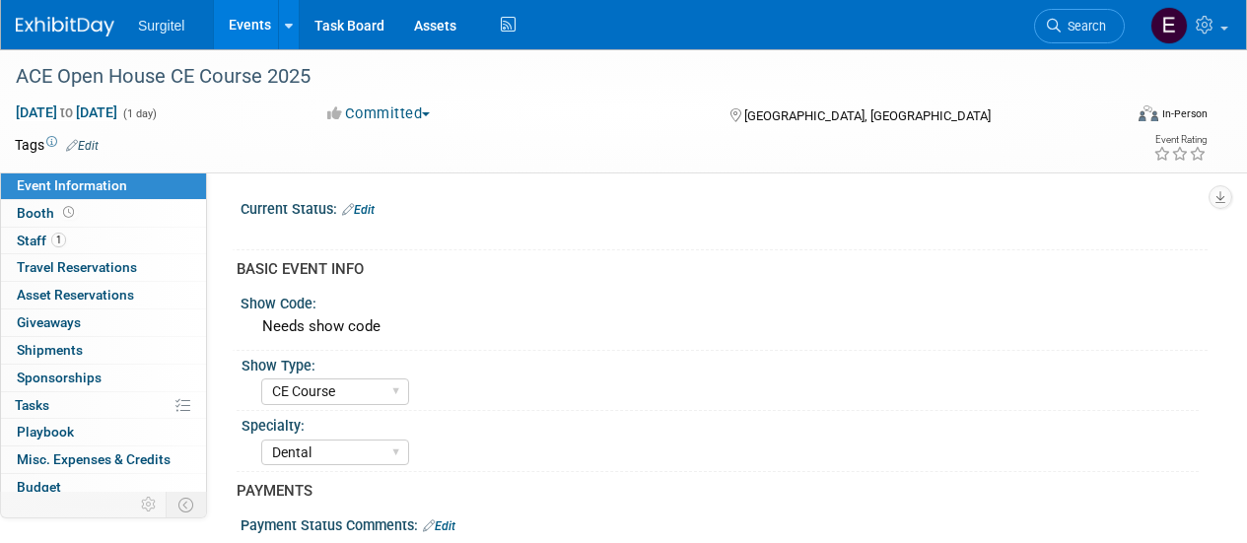
select select "CE Course"
select select "Dental"
select select "SkyMiles - 93008"
select select "Yes"
select select "Undecided"
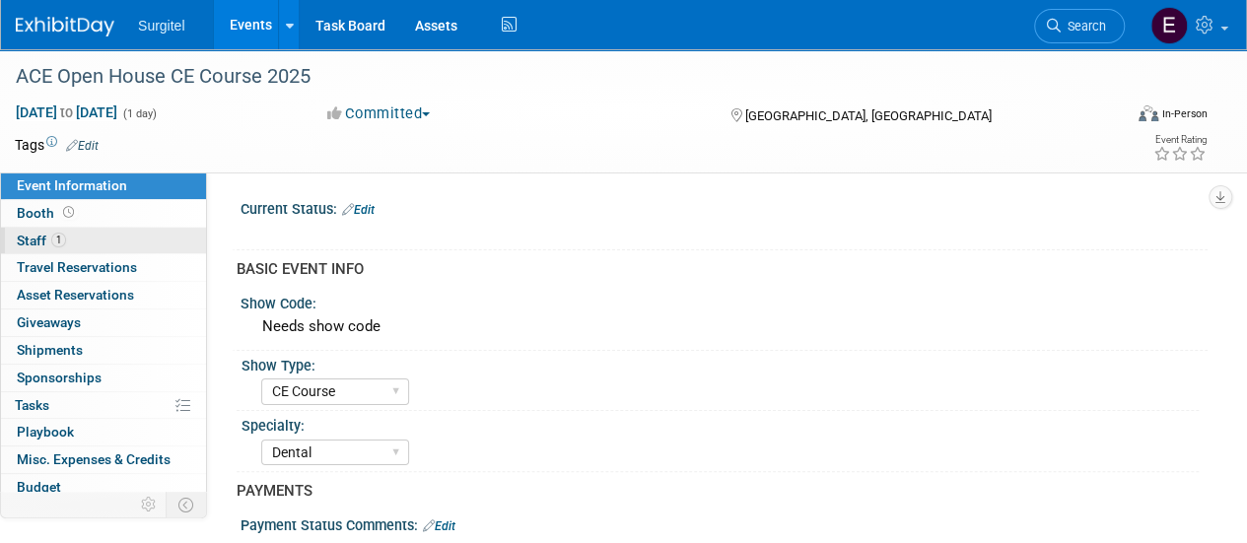
click at [69, 236] on link "1 Staff 1" at bounding box center [103, 241] width 205 height 27
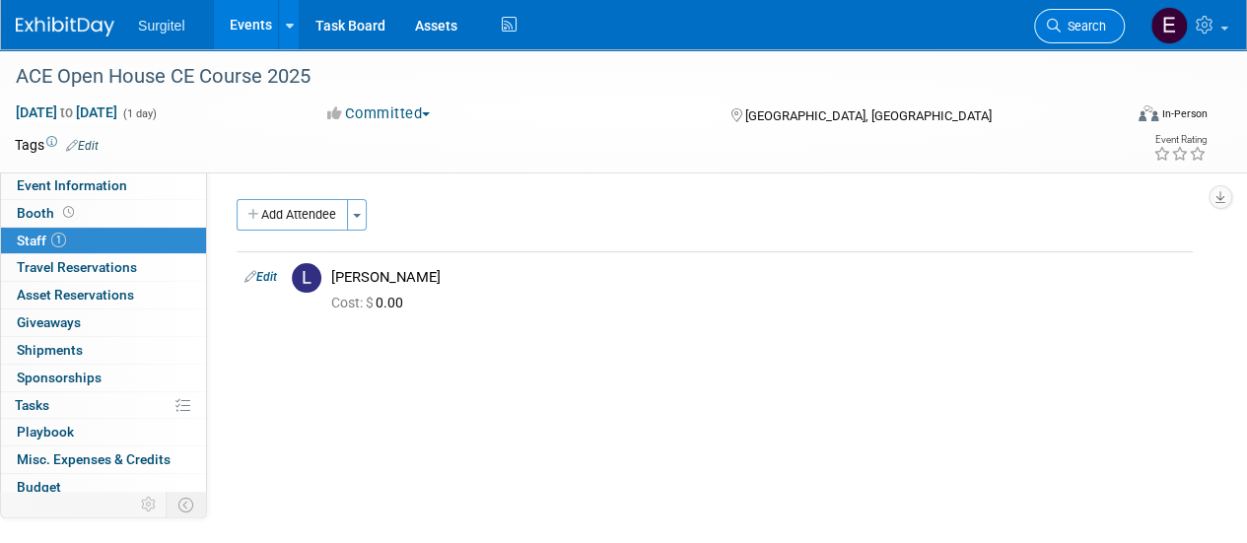
click at [1085, 26] on span "Search" at bounding box center [1083, 26] width 45 height 15
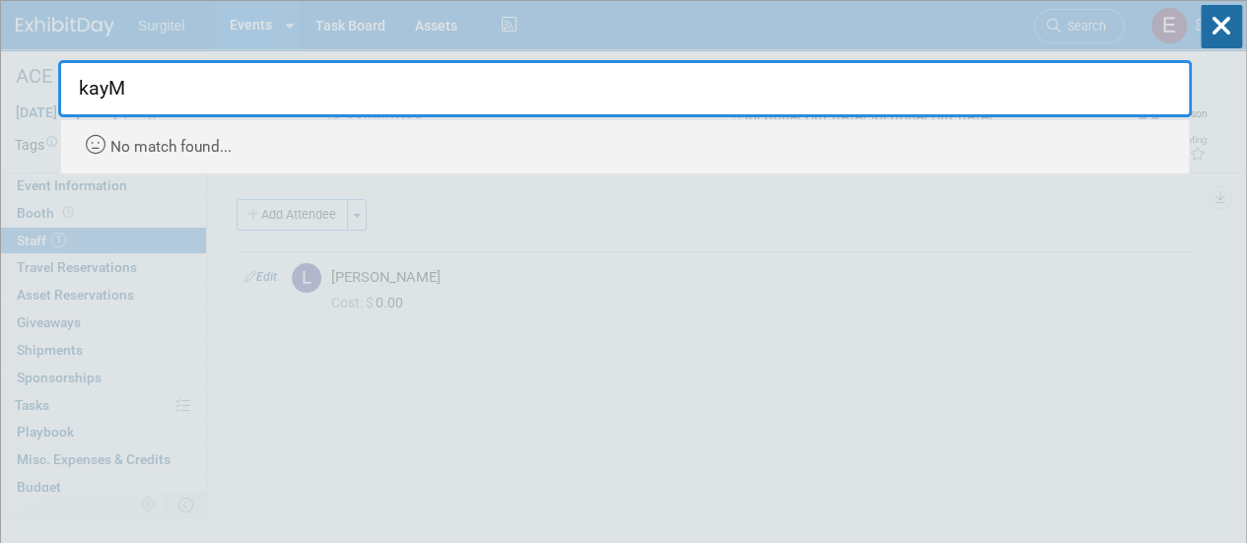
type input "kayM"
click at [1206, 23] on icon at bounding box center [1220, 26] width 41 height 43
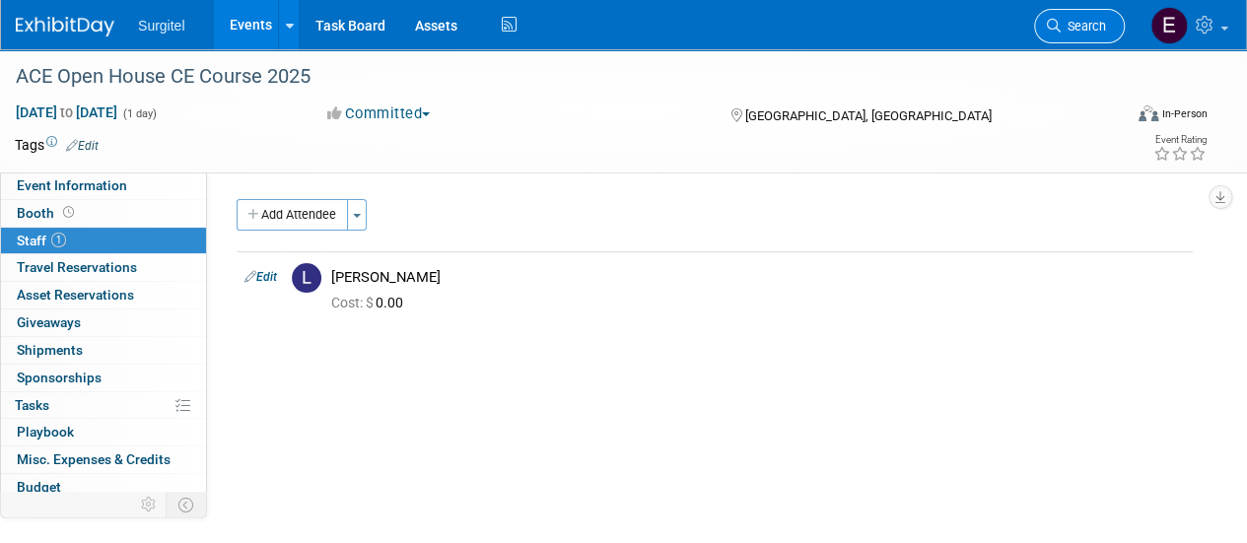
click at [1068, 31] on span "Search" at bounding box center [1083, 26] width 45 height 15
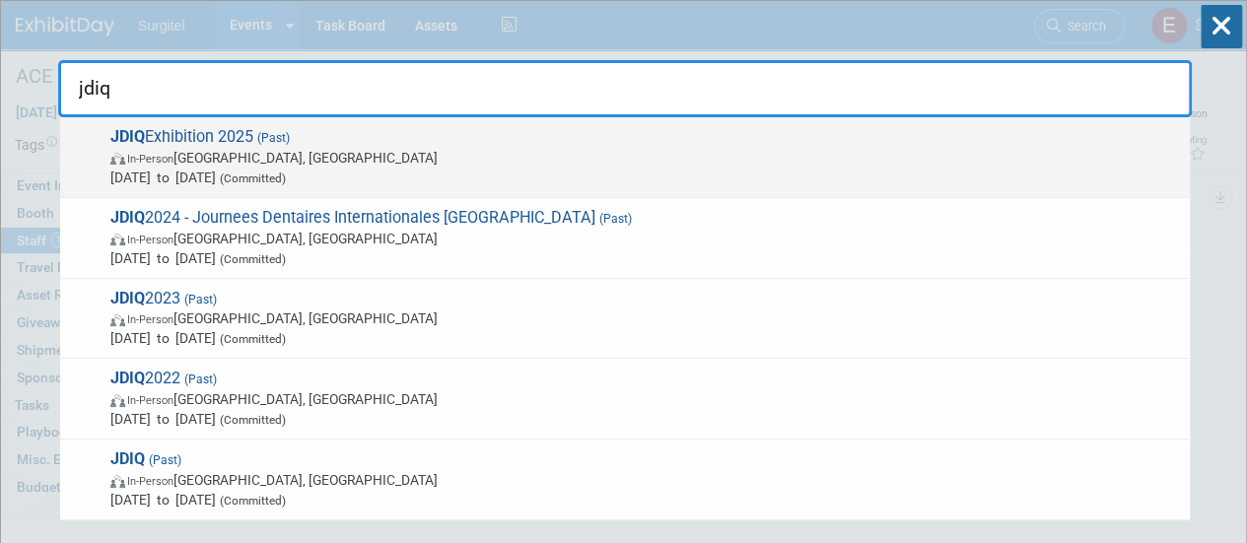
type input "jdiq"
click at [869, 158] on span "In-Person Montreal, Canada" at bounding box center [644, 158] width 1069 height 20
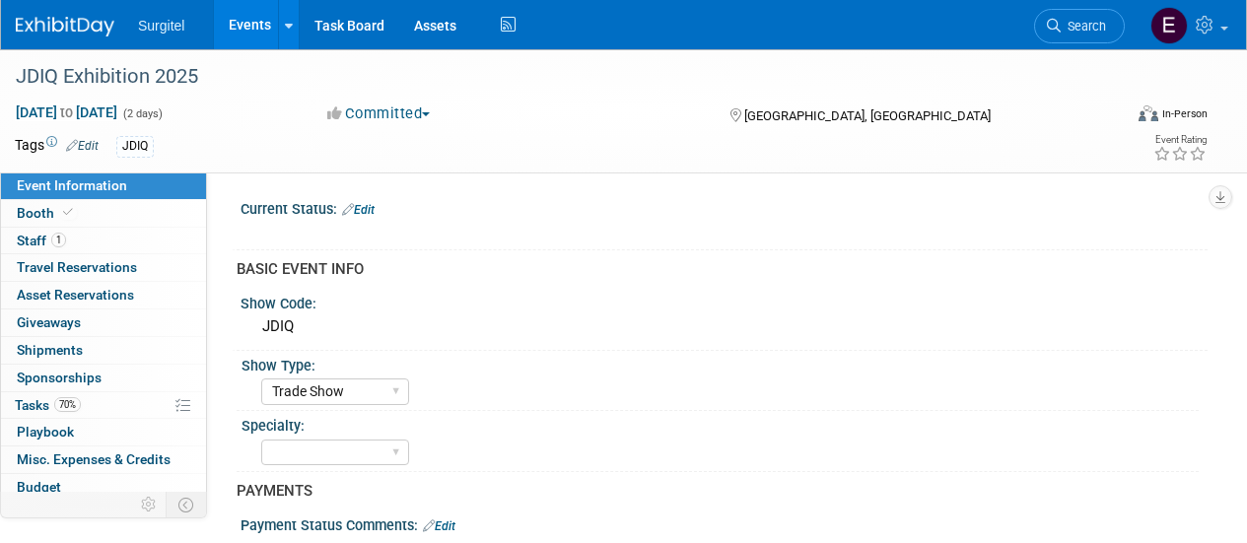
select select "Trade Show"
select select "Yes"
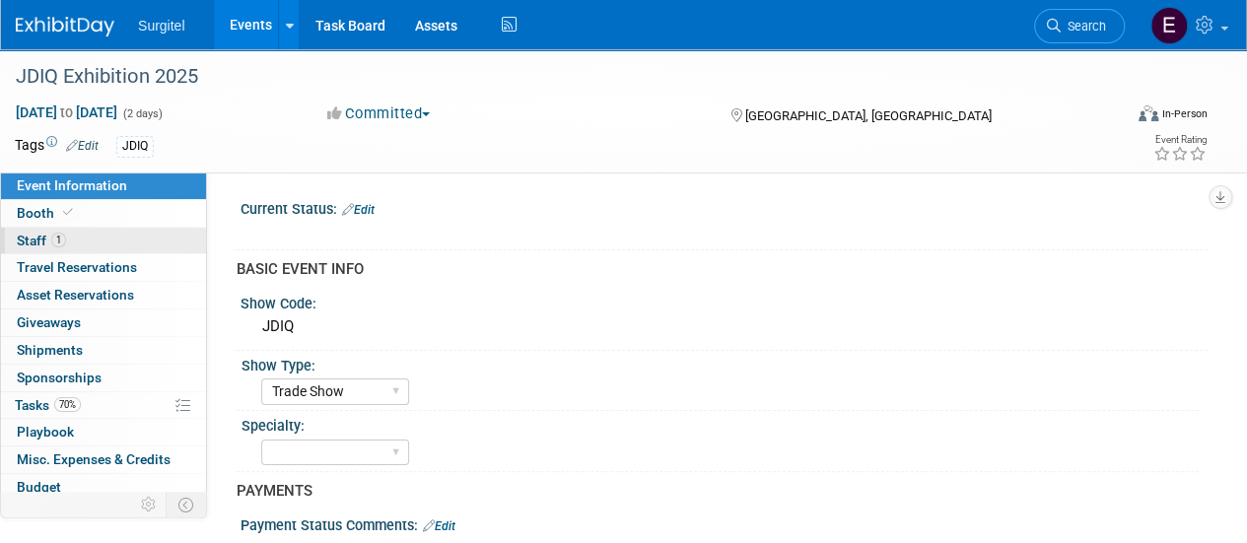
click at [162, 238] on link "1 Staff 1" at bounding box center [103, 241] width 205 height 27
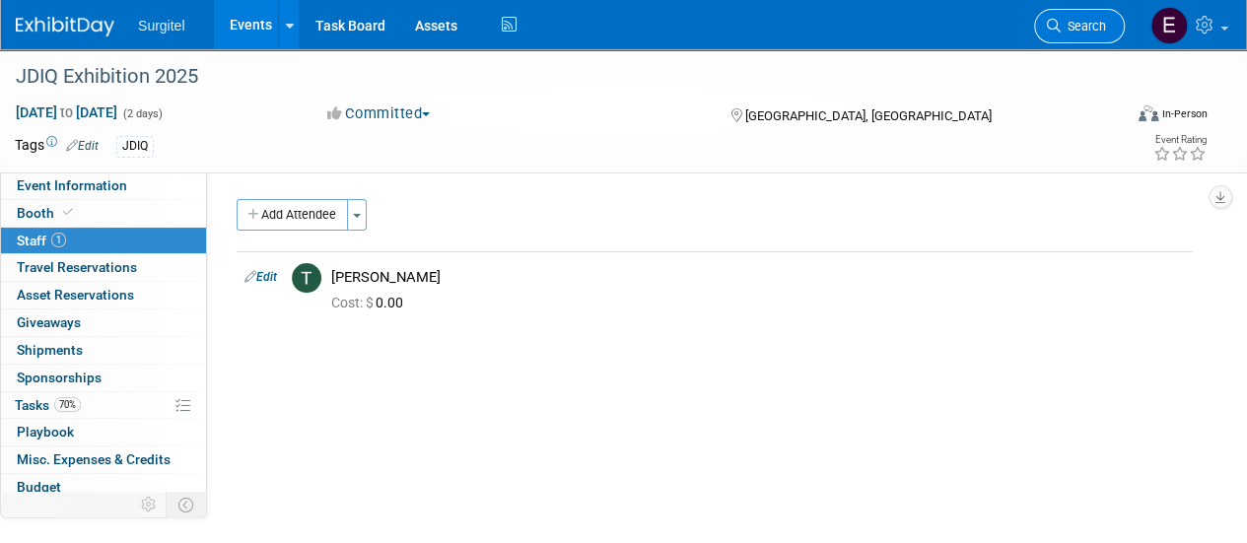
click at [1070, 17] on link "Search" at bounding box center [1079, 26] width 91 height 34
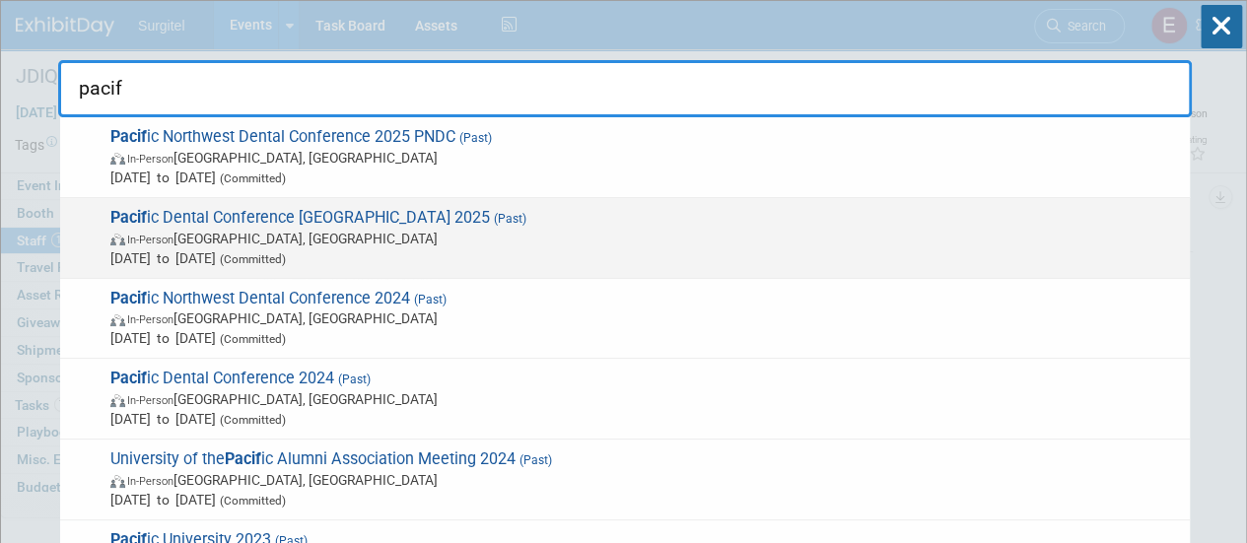
type input "pacif"
click at [586, 241] on span "In-Person Vancouver, Canada" at bounding box center [644, 239] width 1069 height 20
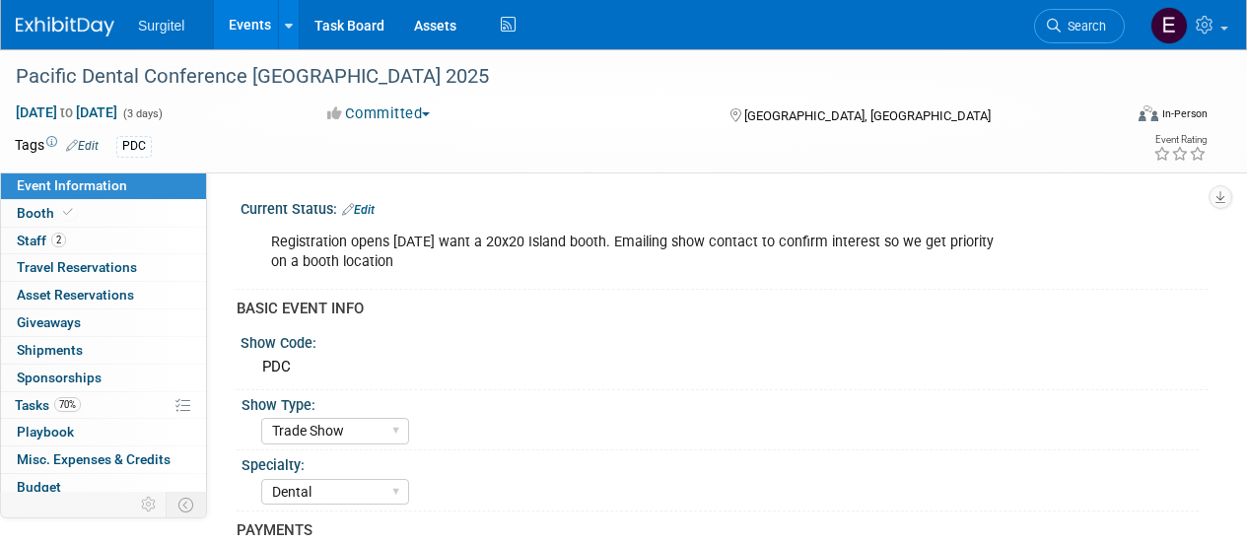
select select "Trade Show"
select select "Dental"
select select "Rewards - 12003"
select select "Yes"
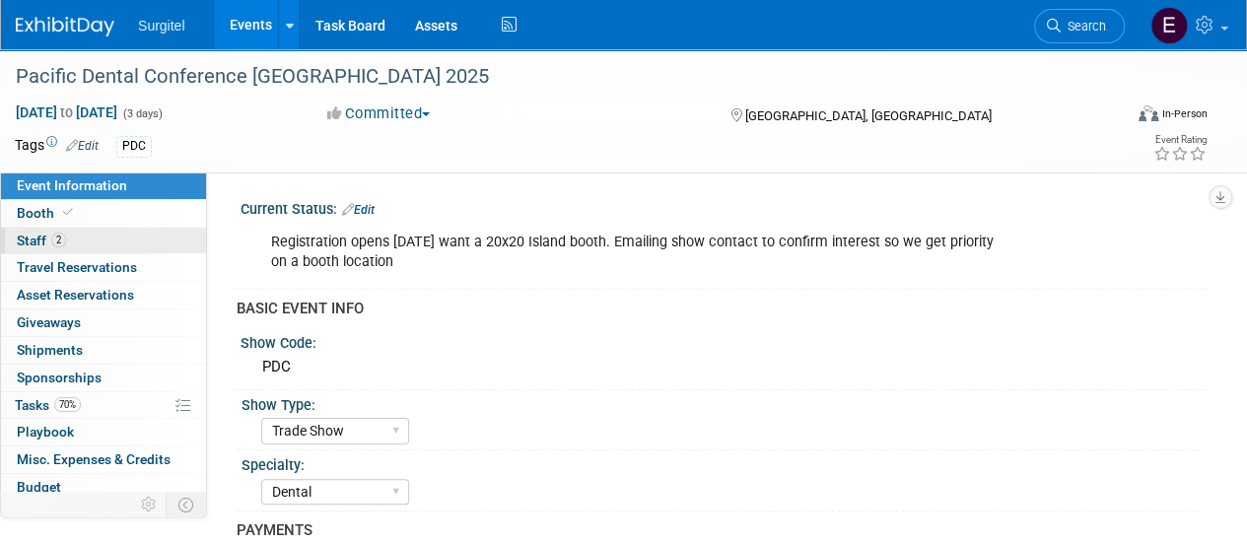
click at [52, 235] on span "2" at bounding box center [58, 240] width 15 height 15
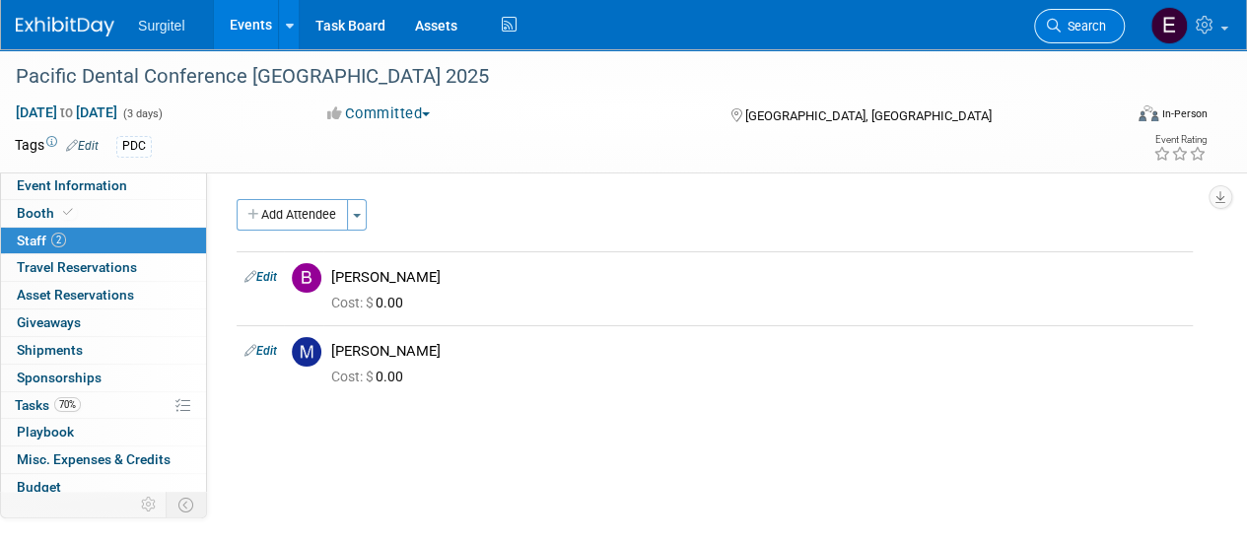
click at [1064, 15] on link "Search" at bounding box center [1079, 26] width 91 height 34
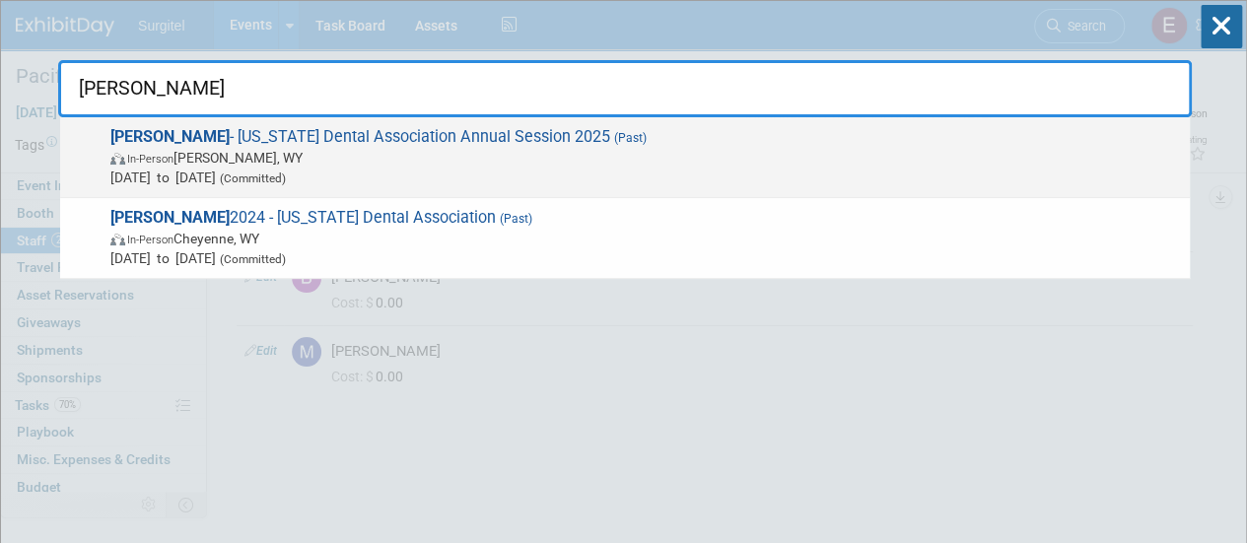
type input "wyda"
click at [619, 143] on span "WYDA - Wyoming Dental Association Annual Session 2025 (Past) In-Person Cody, WY…" at bounding box center [641, 157] width 1075 height 60
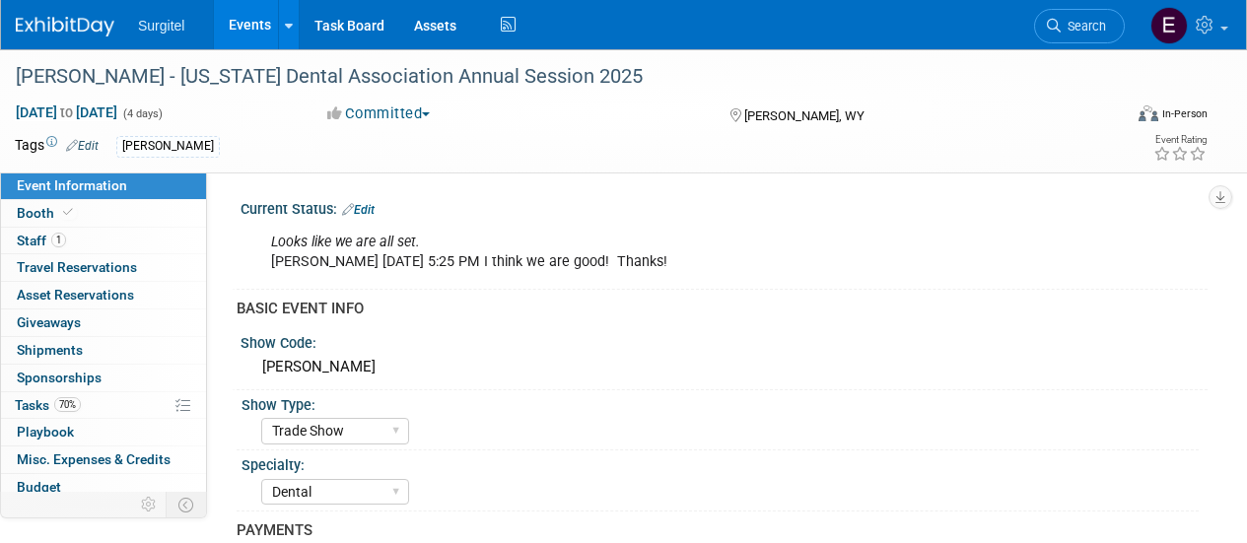
select select "Trade Show"
select select "Dental"
select select "SkyMiles - 93008"
select select "No"
